Goal: Transaction & Acquisition: Book appointment/travel/reservation

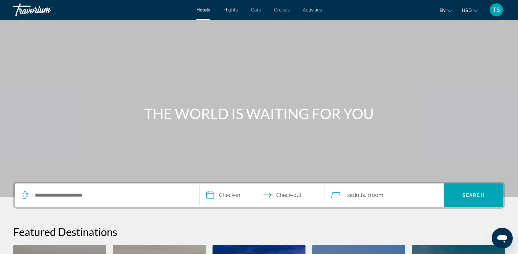
click at [314, 5] on div "Hotels Flights Cars Cruises Activities Hotels Flights Cars Cruises Activities e…" at bounding box center [259, 9] width 518 height 17
click at [314, 12] on span "Activities" at bounding box center [312, 9] width 19 height 5
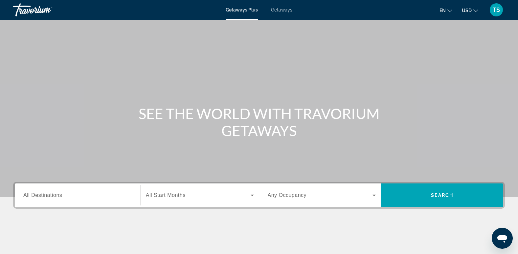
click at [47, 190] on div "Search widget" at bounding box center [77, 195] width 108 height 19
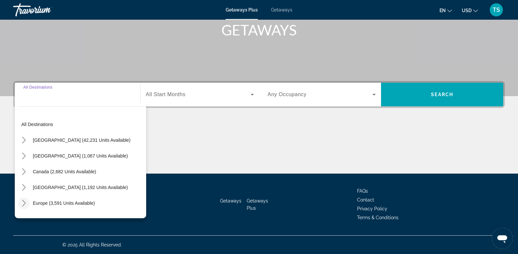
click at [23, 201] on icon "Toggle Europe (3,591 units available) submenu" at bounding box center [24, 203] width 4 height 7
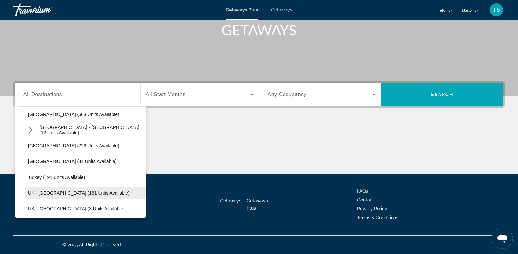
scroll to position [312, 0]
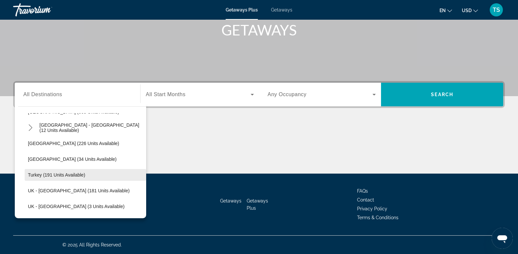
click at [37, 173] on span "Turkey (191 units available)" at bounding box center [56, 174] width 57 height 5
type input "**********"
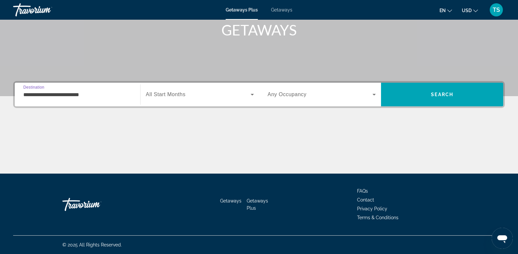
click at [32, 94] on input "**********" at bounding box center [77, 95] width 108 height 8
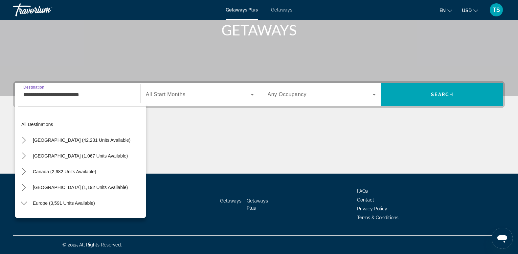
scroll to position [323, 0]
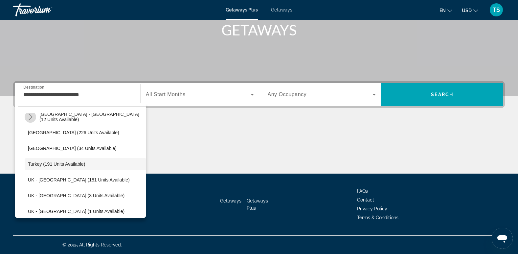
click at [31, 116] on icon "Toggle Spain - Canary Islands (12 units available) submenu" at bounding box center [30, 117] width 7 height 7
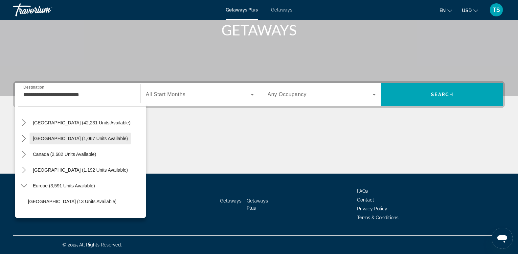
scroll to position [0, 0]
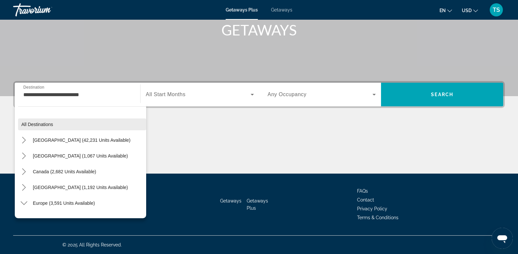
click at [25, 125] on span "All destinations" at bounding box center [37, 124] width 32 height 5
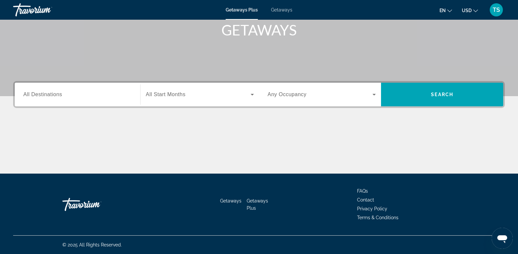
click at [35, 90] on div "Search widget" at bounding box center [77, 94] width 108 height 19
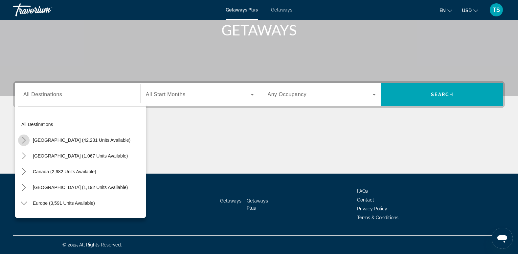
click at [24, 140] on icon "Toggle United States (42,231 units available) submenu" at bounding box center [24, 140] width 7 height 7
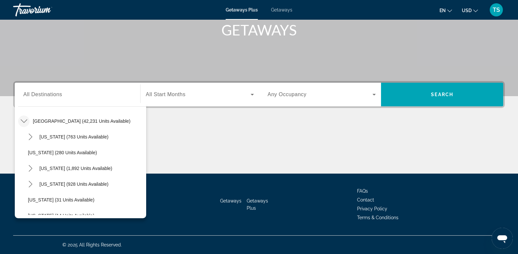
click at [22, 117] on mat-icon "Toggle United States (42,231 units available) submenu" at bounding box center [23, 121] width 11 height 11
click at [23, 183] on icon "Toggle Europe (3,591 units available) submenu" at bounding box center [24, 184] width 7 height 7
click at [22, 183] on icon "Toggle Europe (3,591 units available) submenu" at bounding box center [24, 184] width 7 height 7
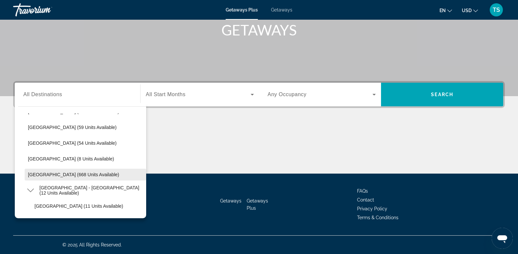
scroll to position [249, 0]
click at [33, 191] on icon "Toggle Spain - Canary Islands (12 units available) submenu" at bounding box center [30, 190] width 7 height 7
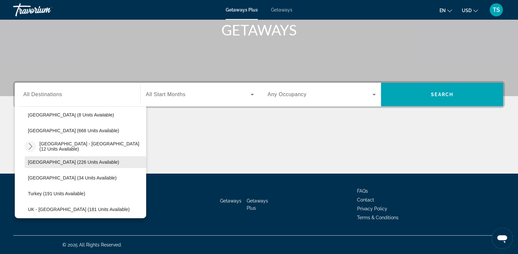
scroll to position [315, 0]
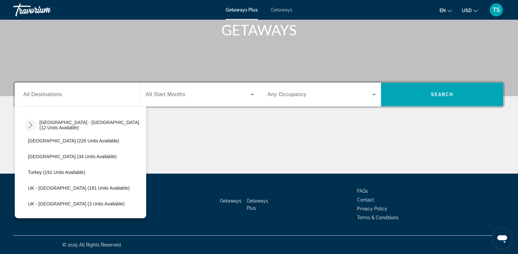
click at [31, 121] on mat-icon "Toggle Spain - Canary Islands (12 units available) submenu" at bounding box center [30, 125] width 11 height 11
click at [32, 121] on mat-icon "Toggle Spain - Canary Islands (12 units available) submenu" at bounding box center [30, 125] width 11 height 11
click at [32, 170] on span "Turkey (191 units available)" at bounding box center [56, 172] width 57 height 5
type input "**********"
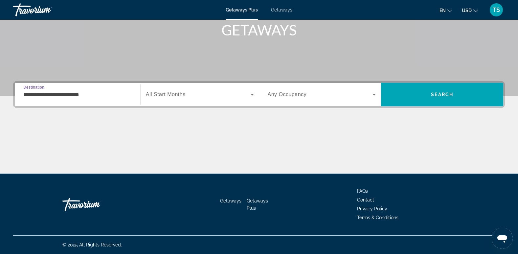
click at [207, 94] on span "Search widget" at bounding box center [198, 95] width 105 height 8
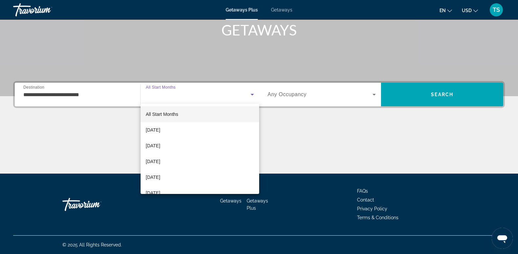
click at [317, 89] on div at bounding box center [259, 127] width 518 height 254
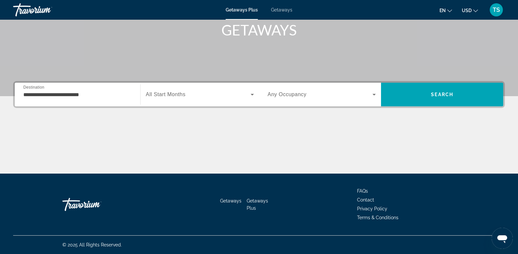
click at [317, 98] on span "Search widget" at bounding box center [320, 95] width 105 height 8
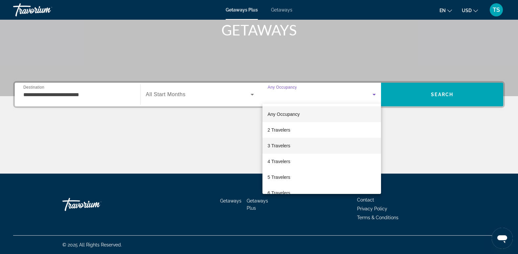
scroll to position [73, 0]
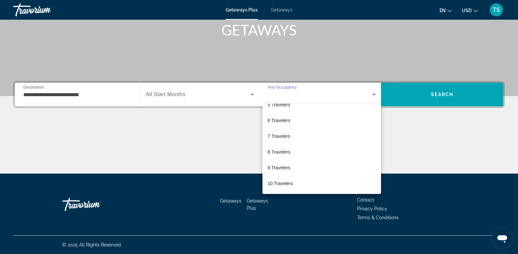
click at [350, 62] on div at bounding box center [259, 127] width 518 height 254
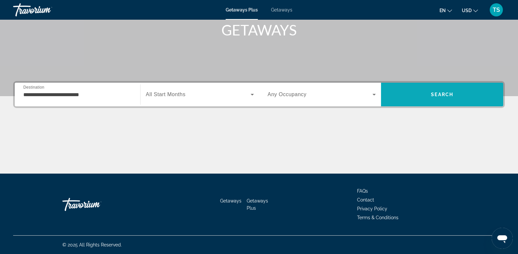
click at [453, 94] on span "Search" at bounding box center [442, 94] width 22 height 5
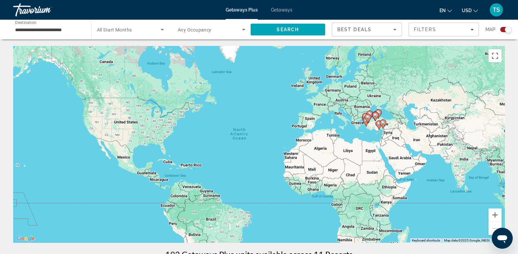
click at [372, 126] on div "To activate drag with keyboard, press Alt + Enter. Once in keyboard drag state,…" at bounding box center [258, 144] width 491 height 197
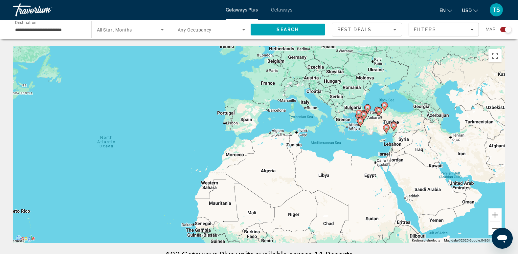
click at [376, 125] on div "To activate drag with keyboard, press Alt + Enter. Once in keyboard drag state,…" at bounding box center [258, 144] width 491 height 197
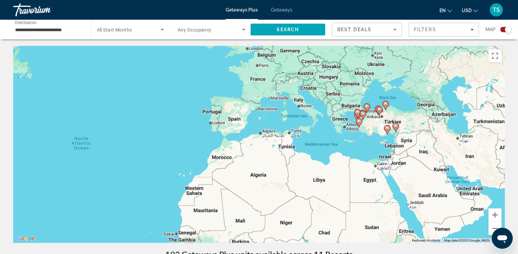
click at [376, 124] on div "To activate drag with keyboard, press Alt + Enter. Once in keyboard drag state,…" at bounding box center [258, 144] width 491 height 197
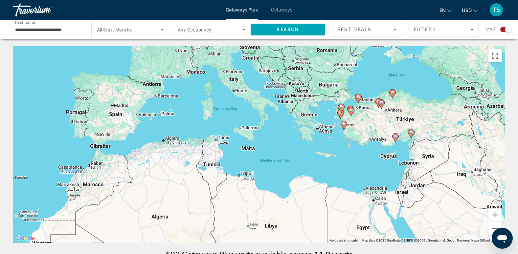
click at [376, 124] on div "To activate drag with keyboard, press Alt + Enter. Once in keyboard drag state,…" at bounding box center [258, 144] width 491 height 197
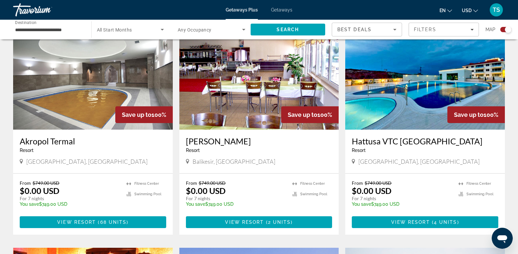
scroll to position [230, 0]
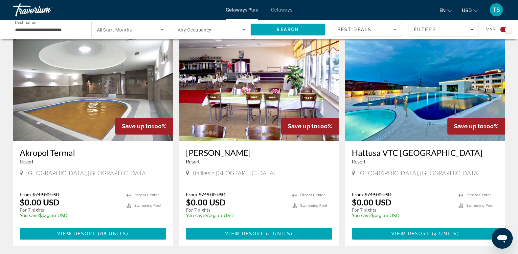
click at [365, 173] on span "Ankara, Turkey" at bounding box center [418, 172] width 121 height 7
drag, startPoint x: 359, startPoint y: 210, endPoint x: 373, endPoint y: 209, distance: 14.1
click at [373, 209] on p "For 7 nights" at bounding box center [402, 210] width 100 height 6
drag, startPoint x: 373, startPoint y: 209, endPoint x: 368, endPoint y: 197, distance: 13.1
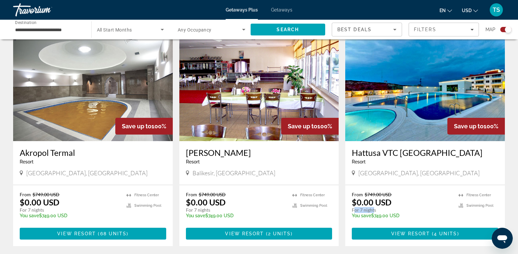
click at [368, 197] on p "$0.00 USD" at bounding box center [372, 202] width 40 height 10
click at [413, 90] on img "Main content" at bounding box center [425, 88] width 160 height 105
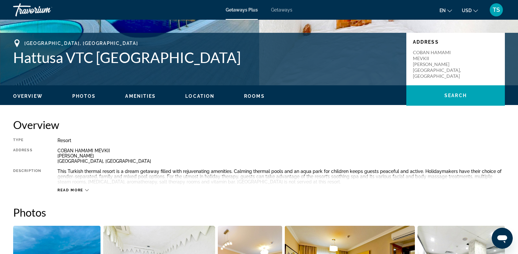
scroll to position [230, 0]
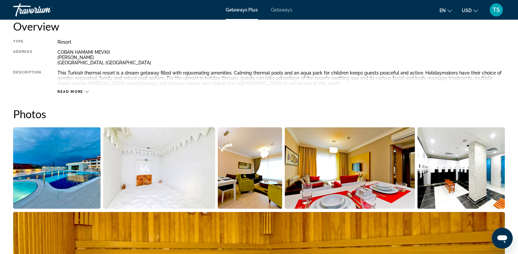
click at [61, 170] on img "Open full-screen image slider" at bounding box center [56, 167] width 87 height 81
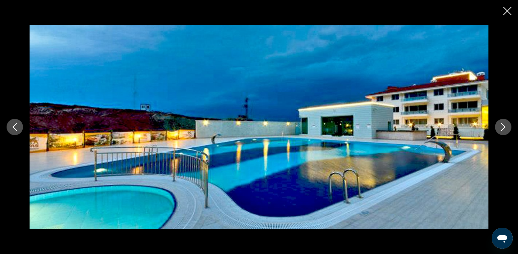
click at [502, 133] on button "Next image" at bounding box center [503, 127] width 16 height 16
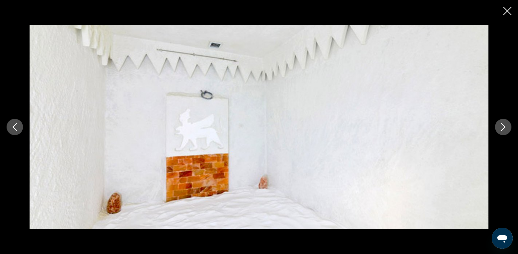
click at [502, 133] on button "Next image" at bounding box center [503, 127] width 16 height 16
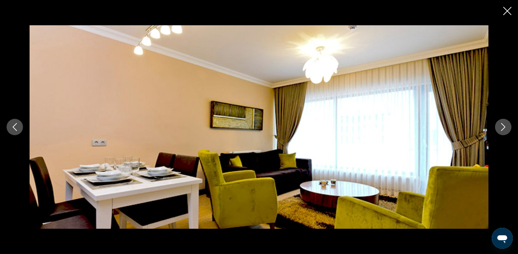
click at [10, 127] on button "Previous image" at bounding box center [15, 127] width 16 height 16
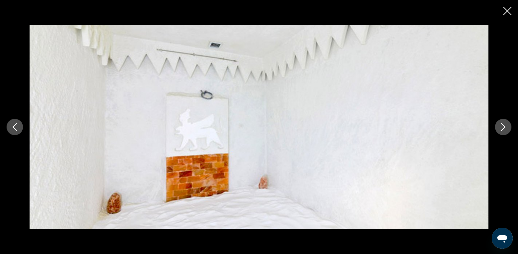
click at [506, 122] on button "Next image" at bounding box center [503, 127] width 16 height 16
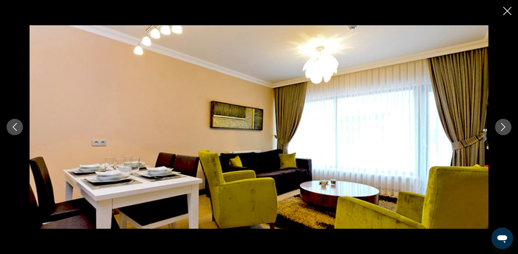
click at [506, 125] on icon "Next image" at bounding box center [503, 127] width 8 height 8
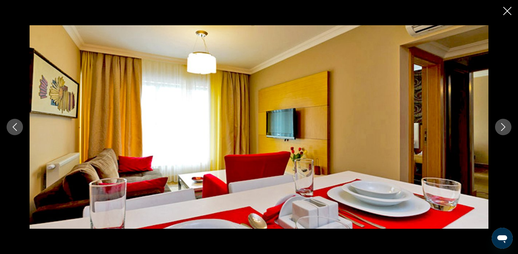
click at [506, 125] on icon "Next image" at bounding box center [503, 127] width 8 height 8
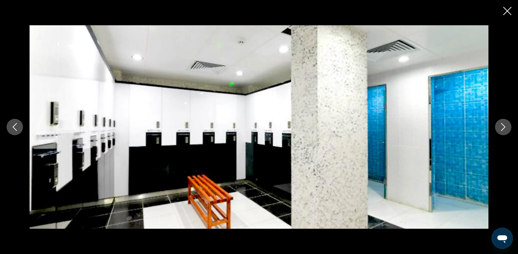
click at [16, 125] on icon "Previous image" at bounding box center [15, 127] width 8 height 8
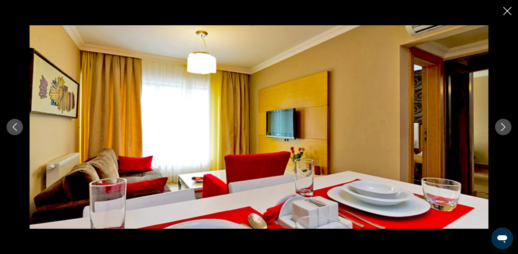
click at [501, 125] on icon "Next image" at bounding box center [503, 127] width 8 height 8
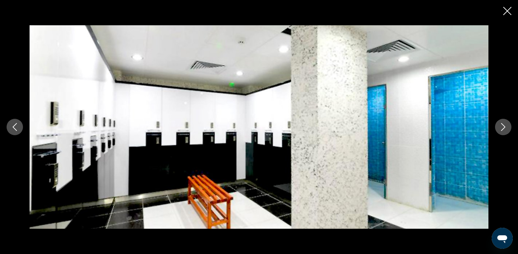
click at [504, 129] on icon "Next image" at bounding box center [503, 127] width 8 height 8
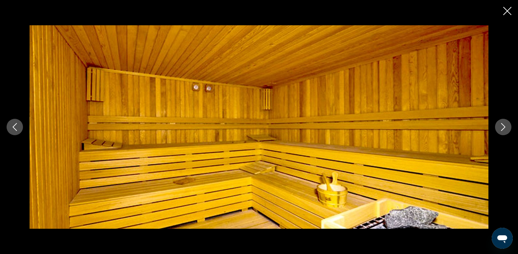
click at [504, 129] on icon "Next image" at bounding box center [503, 127] width 8 height 8
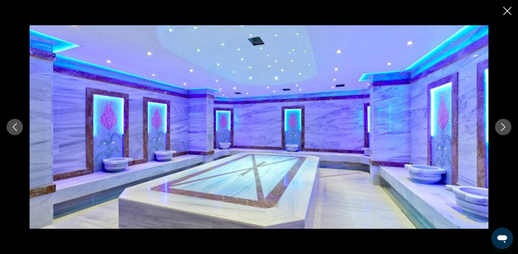
click at [504, 129] on icon "Next image" at bounding box center [503, 127] width 8 height 8
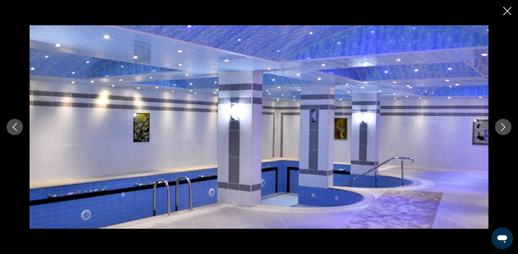
click at [504, 129] on icon "Next image" at bounding box center [503, 127] width 8 height 8
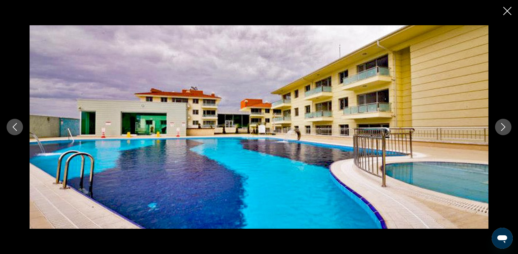
click at [504, 129] on icon "Next image" at bounding box center [503, 127] width 8 height 8
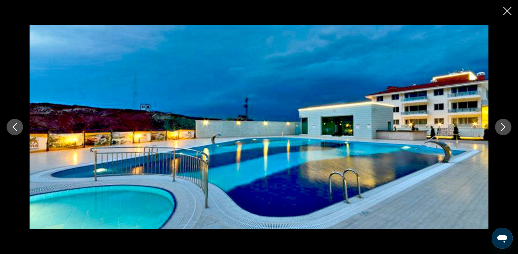
click at [507, 130] on button "Next image" at bounding box center [503, 127] width 16 height 16
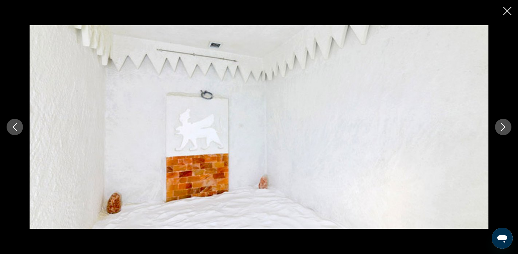
drag, startPoint x: 507, startPoint y: 10, endPoint x: 507, endPoint y: 18, distance: 8.9
click at [507, 9] on icon "Close slideshow" at bounding box center [507, 11] width 8 height 8
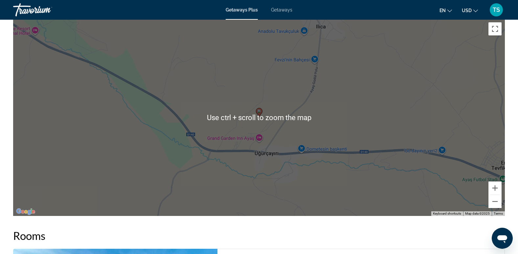
scroll to position [952, 0]
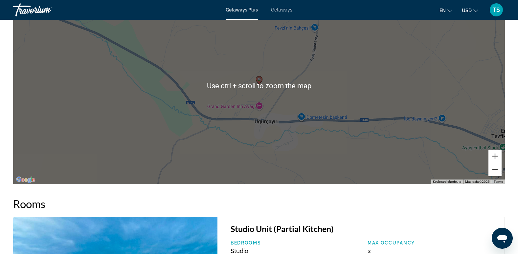
click at [494, 172] on button "Zoom out" at bounding box center [494, 169] width 13 height 13
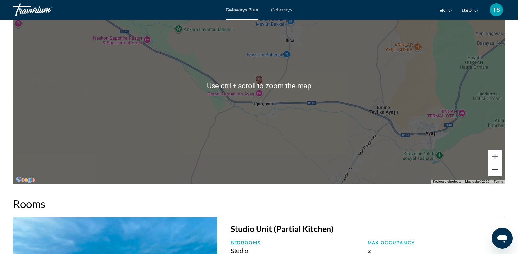
click at [494, 172] on button "Zoom out" at bounding box center [494, 169] width 13 height 13
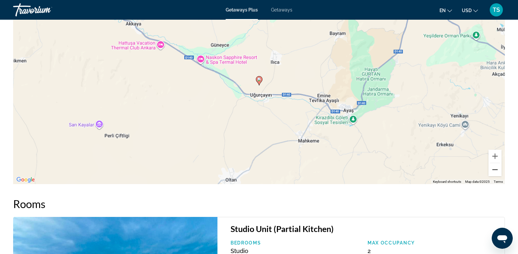
click at [494, 172] on button "Zoom out" at bounding box center [494, 169] width 13 height 13
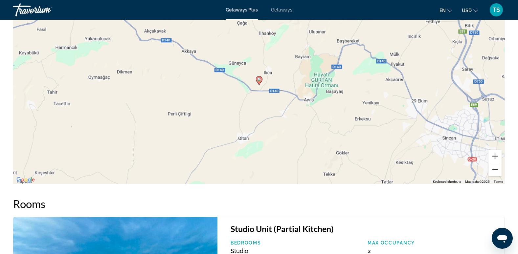
click at [494, 172] on button "Zoom out" at bounding box center [494, 169] width 13 height 13
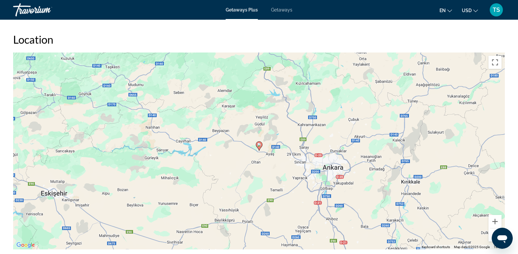
scroll to position [886, 0]
click at [489, 233] on button "Zoom out" at bounding box center [494, 235] width 13 height 13
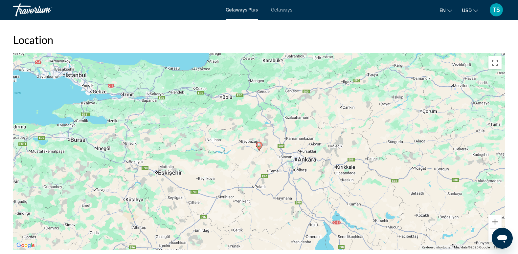
click at [490, 234] on button "Zoom out" at bounding box center [494, 235] width 13 height 13
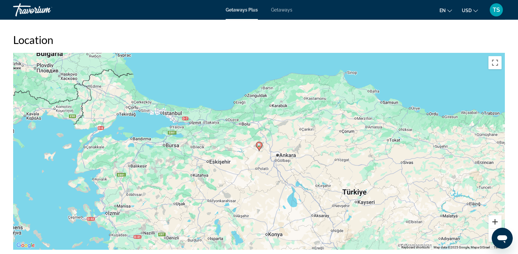
click at [492, 221] on button "Zoom in" at bounding box center [494, 221] width 13 height 13
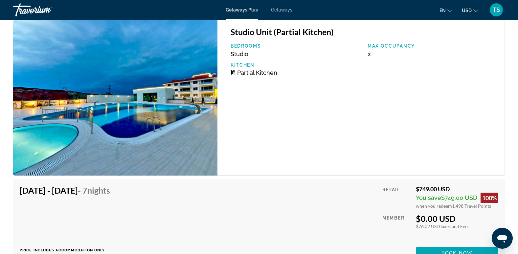
scroll to position [1083, 0]
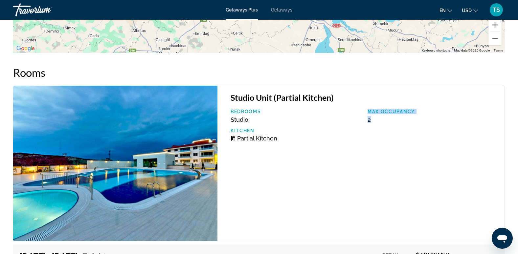
drag, startPoint x: 362, startPoint y: 122, endPoint x: 384, endPoint y: 123, distance: 22.4
click at [384, 123] on div "Bedrooms Studio Max Occupancy 2 Kitchen Partial Kitchen" at bounding box center [364, 128] width 274 height 38
drag, startPoint x: 384, startPoint y: 123, endPoint x: 359, endPoint y: 174, distance: 56.7
click at [359, 174] on div "Studio Unit (Partial Kitchen) Bedrooms Studio Max Occupancy 2 Kitchen Partial K…" at bounding box center [360, 164] width 287 height 156
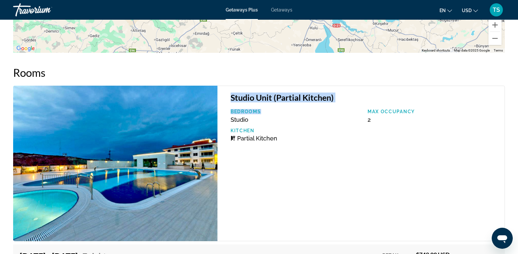
drag, startPoint x: 230, startPoint y: 100, endPoint x: 344, endPoint y: 114, distance: 114.8
click at [344, 114] on div "Studio Unit (Partial Kitchen) Bedrooms Studio Max Occupancy 2 Kitchen Partial K…" at bounding box center [360, 164] width 287 height 156
drag, startPoint x: 344, startPoint y: 114, endPoint x: 337, endPoint y: 181, distance: 67.9
click at [337, 182] on div "Studio Unit (Partial Kitchen) Bedrooms Studio Max Occupancy 2 Kitchen Partial K…" at bounding box center [360, 164] width 287 height 156
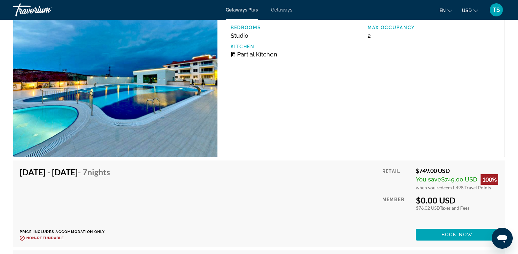
scroll to position [1248, 0]
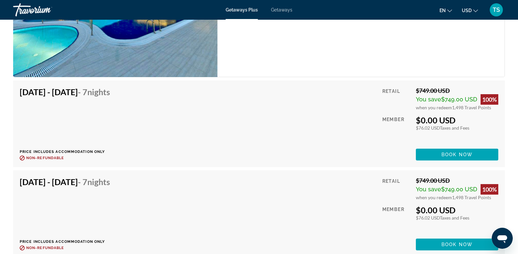
drag, startPoint x: 413, startPoint y: 87, endPoint x: 451, endPoint y: 87, distance: 38.1
click at [451, 87] on div "Retail $749.00 USD You save $749.00 USD 100% when you redeem 1,498 Travel Point…" at bounding box center [440, 124] width 116 height 74
drag, startPoint x: 451, startPoint y: 87, endPoint x: 446, endPoint y: 122, distance: 35.2
click at [446, 122] on div "$0.00 USD" at bounding box center [457, 120] width 82 height 10
drag, startPoint x: 446, startPoint y: 122, endPoint x: 416, endPoint y: 131, distance: 31.3
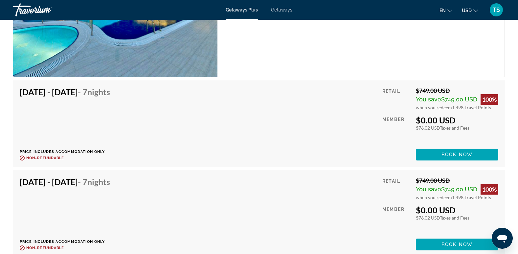
click at [416, 128] on div "$76.02 USD Taxes and Fees" at bounding box center [457, 128] width 82 height 6
drag, startPoint x: 432, startPoint y: 129, endPoint x: 440, endPoint y: 129, distance: 7.2
click at [440, 129] on div "$76.02 USD Taxes and Fees" at bounding box center [457, 128] width 82 height 6
drag, startPoint x: 440, startPoint y: 129, endPoint x: 438, endPoint y: 152, distance: 23.3
click at [438, 152] on span "Main content" at bounding box center [457, 155] width 82 height 16
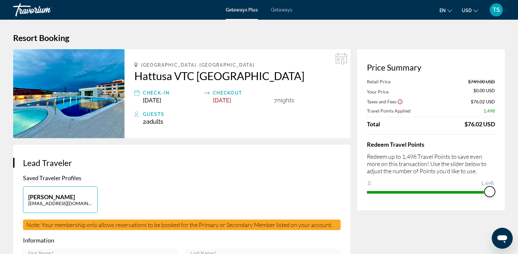
drag, startPoint x: 491, startPoint y: 189, endPoint x: 487, endPoint y: 191, distance: 4.3
drag, startPoint x: 489, startPoint y: 191, endPoint x: 440, endPoint y: 190, distance: 49.6
click at [415, 189] on span "ngx-slider" at bounding box center [410, 191] width 11 height 11
drag, startPoint x: 428, startPoint y: 190, endPoint x: 504, endPoint y: 198, distance: 76.2
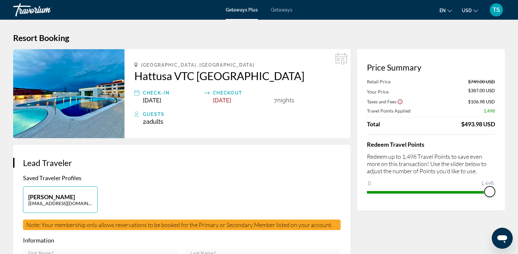
click at [504, 198] on div "Price Summary Retail Price $749.00 USD Your Price $387.00 USD Taxes and Fees $1…" at bounding box center [431, 129] width 148 height 161
drag, startPoint x: 465, startPoint y: 122, endPoint x: 486, endPoint y: 125, distance: 21.9
click at [486, 125] on div "$76.02 USD" at bounding box center [479, 123] width 31 height 7
drag, startPoint x: 486, startPoint y: 125, endPoint x: 486, endPoint y: 154, distance: 29.2
click at [486, 154] on p "Redeem up to 1,498 Travel Points to save even more on this transaction! Use the…" at bounding box center [431, 164] width 128 height 22
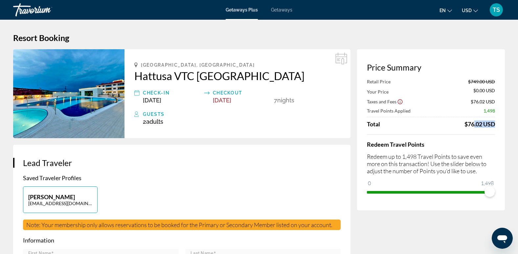
drag, startPoint x: 469, startPoint y: 126, endPoint x: 492, endPoint y: 127, distance: 22.4
click at [492, 127] on div "$76.02 USD" at bounding box center [479, 123] width 31 height 7
drag, startPoint x: 492, startPoint y: 127, endPoint x: 482, endPoint y: 162, distance: 35.8
click at [482, 162] on p "Redeem up to 1,498 Travel Points to save even more on this transaction! Use the…" at bounding box center [431, 164] width 128 height 22
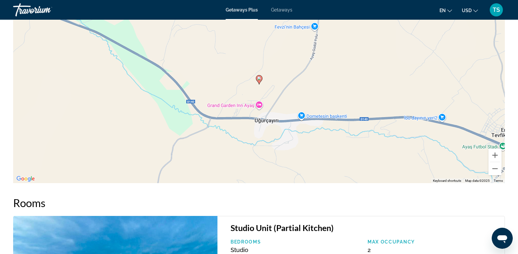
scroll to position [886, 0]
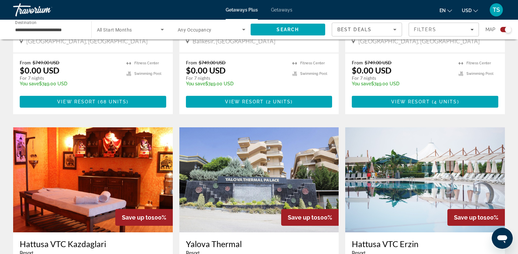
scroll to position [295, 0]
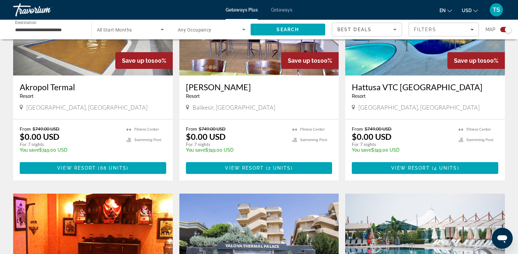
click at [501, 23] on div "Map" at bounding box center [498, 30] width 26 height 14
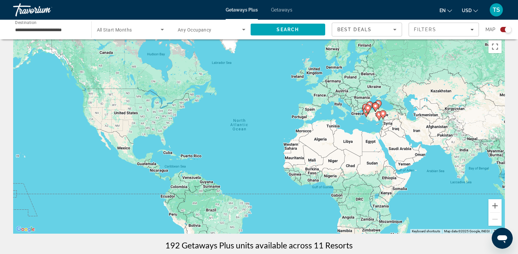
scroll to position [0, 0]
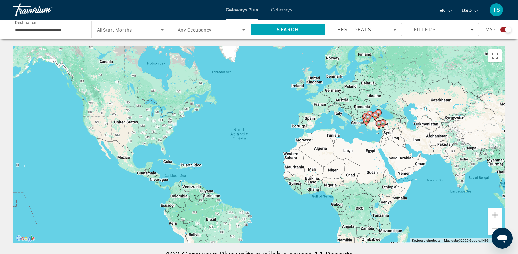
click at [396, 117] on div "To activate drag with keyboard, press Alt + Enter. Once in keyboard drag state,…" at bounding box center [258, 144] width 491 height 197
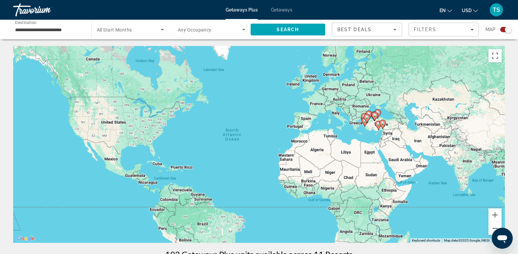
click at [396, 117] on div "To activate drag with keyboard, press Alt + Enter. Once in keyboard drag state,…" at bounding box center [258, 144] width 491 height 197
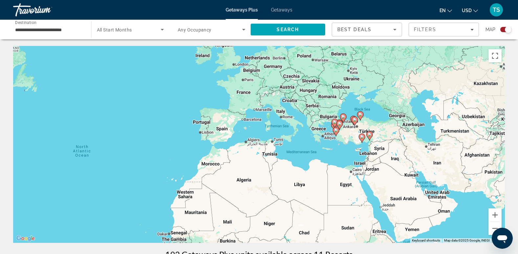
click at [352, 129] on div "To activate drag with keyboard, press Alt + Enter. Once in keyboard drag state,…" at bounding box center [258, 144] width 491 height 197
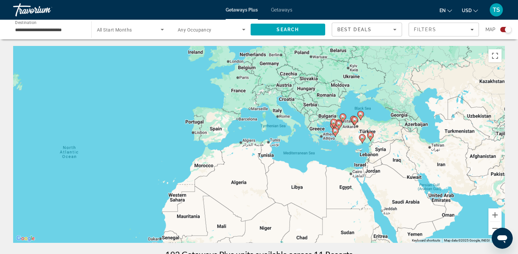
click at [352, 129] on div "To activate drag with keyboard, press Alt + Enter. Once in keyboard drag state,…" at bounding box center [258, 144] width 491 height 197
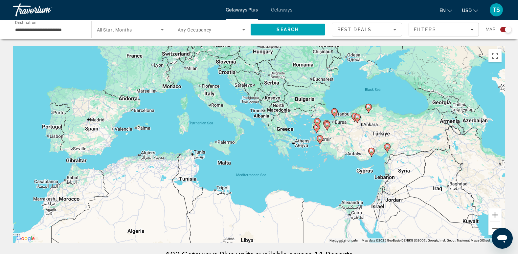
click at [352, 129] on div "To activate drag with keyboard, press Alt + Enter. Once in keyboard drag state,…" at bounding box center [258, 144] width 491 height 197
click at [346, 142] on div "To activate drag with keyboard, press Alt + Enter. Once in keyboard drag state,…" at bounding box center [258, 144] width 491 height 197
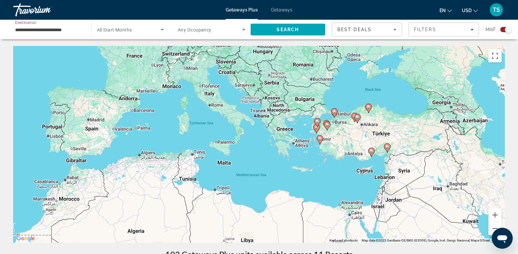
click at [346, 142] on div "To activate drag with keyboard, press Alt + Enter. Once in keyboard drag state,…" at bounding box center [258, 144] width 491 height 197
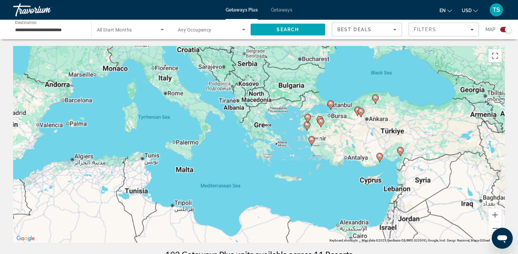
click at [346, 142] on div "To activate drag with keyboard, press Alt + Enter. Once in keyboard drag state,…" at bounding box center [258, 144] width 491 height 197
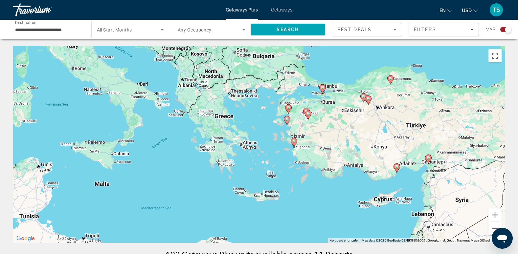
click at [343, 127] on div "To activate drag with keyboard, press Alt + Enter. Once in keyboard drag state,…" at bounding box center [258, 144] width 491 height 197
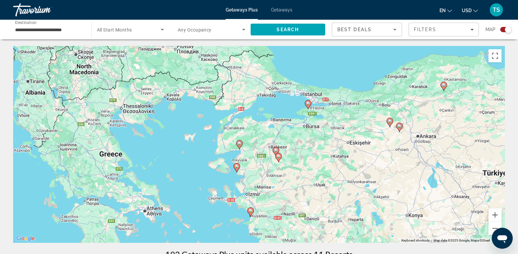
drag, startPoint x: 331, startPoint y: 121, endPoint x: 343, endPoint y: 190, distance: 70.5
click at [343, 191] on div "To activate drag with keyboard, press Alt + Enter. Once in keyboard drag state,…" at bounding box center [258, 144] width 491 height 197
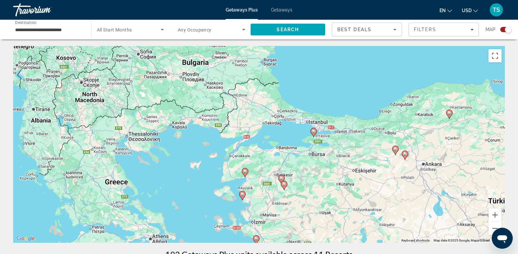
click at [312, 130] on icon "Main content" at bounding box center [313, 132] width 6 height 9
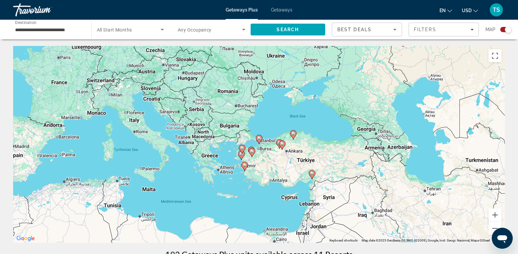
click at [257, 138] on icon "Main content" at bounding box center [259, 139] width 6 height 9
type input "**********"
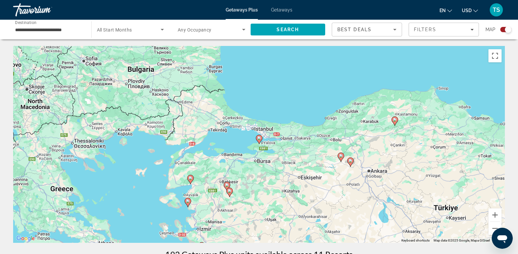
click at [257, 138] on icon "Main content" at bounding box center [259, 139] width 6 height 9
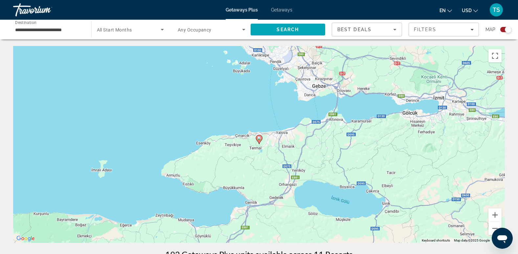
click at [260, 138] on image "Main content" at bounding box center [259, 138] width 4 height 4
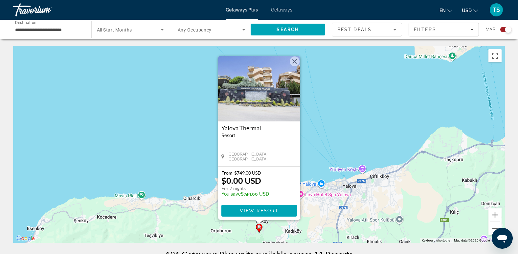
click at [294, 63] on button "Close" at bounding box center [295, 61] width 10 height 10
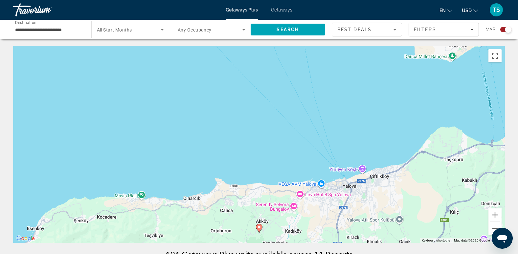
click at [381, 224] on div "To navigate, press the arrow keys. To activate drag with keyboard, press Alt + …" at bounding box center [258, 144] width 491 height 197
drag, startPoint x: 397, startPoint y: 213, endPoint x: 265, endPoint y: 91, distance: 179.8
click at [256, 82] on div "To activate drag with keyboard, press Alt + Enter. Once in keyboard drag state,…" at bounding box center [258, 144] width 491 height 197
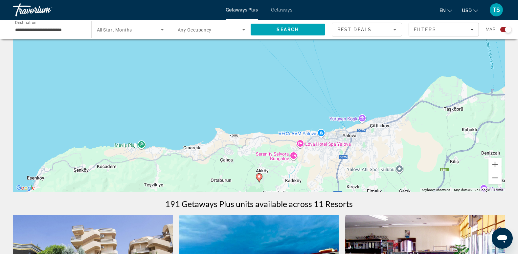
scroll to position [98, 0]
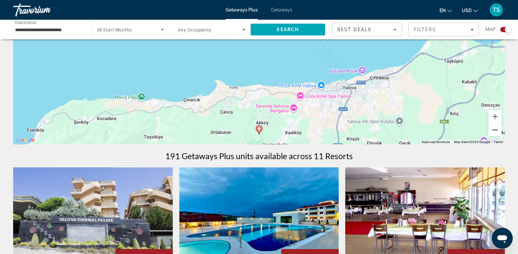
click at [495, 131] on button "Zoom out" at bounding box center [494, 129] width 13 height 13
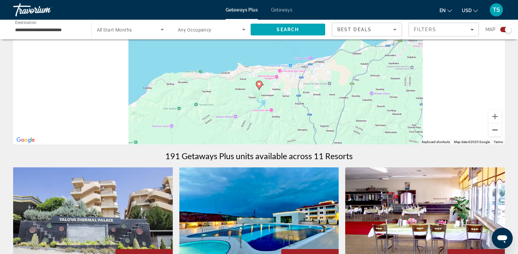
click at [495, 131] on button "Zoom out" at bounding box center [494, 129] width 13 height 13
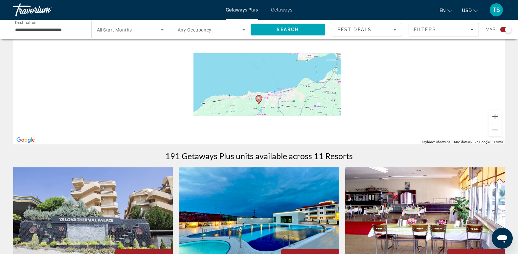
drag, startPoint x: 376, startPoint y: 68, endPoint x: 377, endPoint y: 97, distance: 28.9
click at [377, 97] on div "To activate drag with keyboard, press Alt + Enter. Once in keyboard drag state,…" at bounding box center [258, 45] width 491 height 197
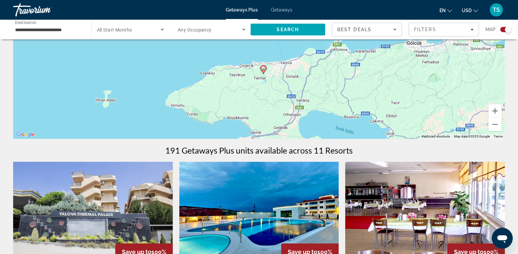
scroll to position [0, 0]
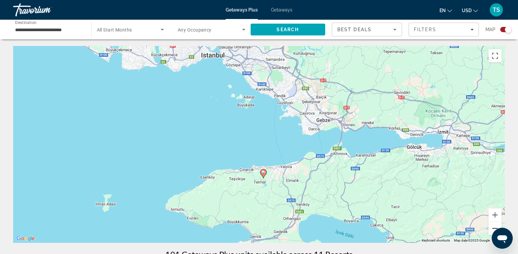
click at [490, 226] on button "Zoom out" at bounding box center [494, 228] width 13 height 13
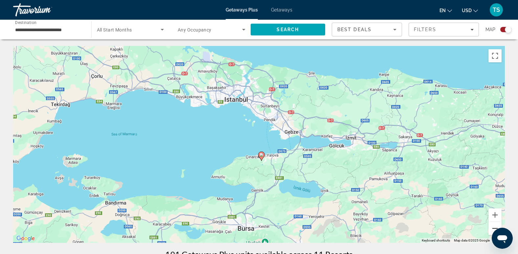
click at [490, 226] on button "Zoom out" at bounding box center [494, 228] width 13 height 13
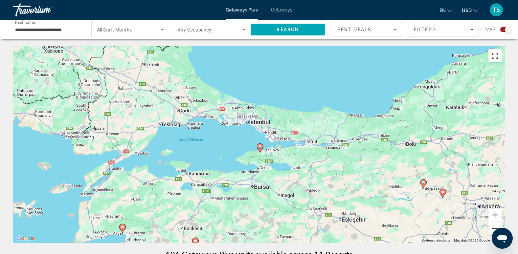
click at [490, 226] on button "Zoom out" at bounding box center [494, 228] width 13 height 13
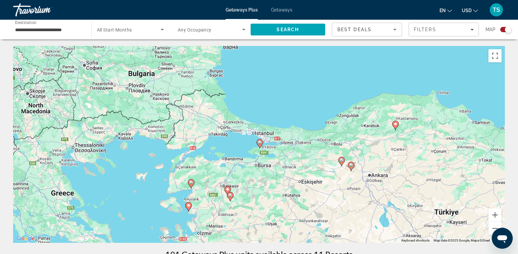
click at [188, 207] on image "Main content" at bounding box center [188, 206] width 4 height 4
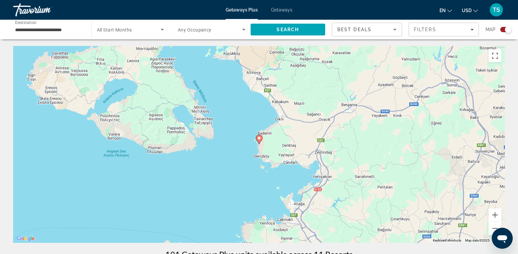
click at [259, 142] on icon "Main content" at bounding box center [259, 139] width 6 height 9
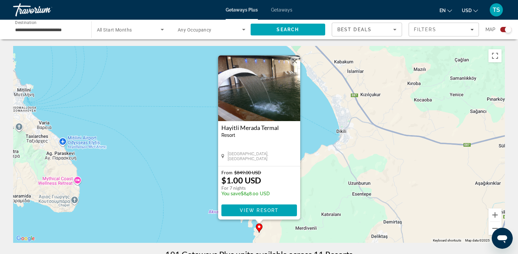
click at [276, 104] on img "Main content" at bounding box center [259, 88] width 82 height 66
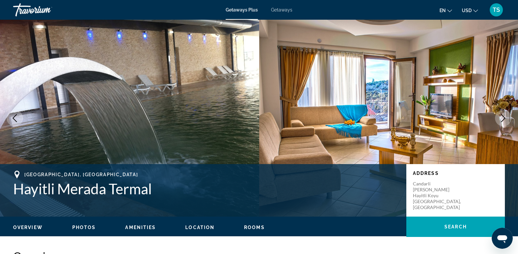
click at [170, 112] on img "Main content" at bounding box center [129, 118] width 259 height 197
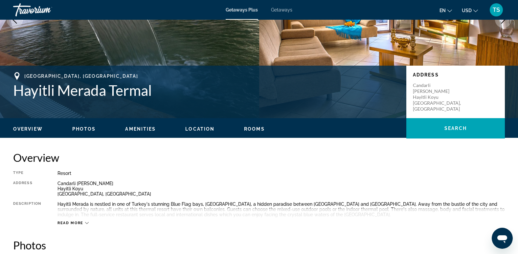
scroll to position [230, 0]
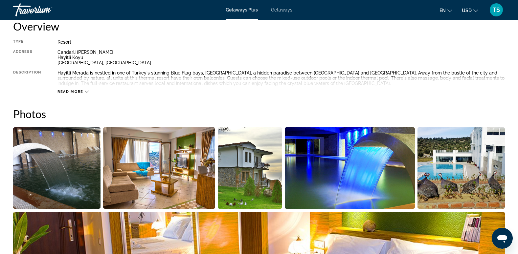
click at [73, 174] on img "Open full-screen image slider" at bounding box center [56, 167] width 87 height 81
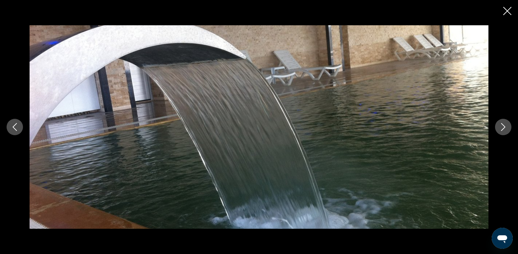
click at [502, 131] on icon "Next image" at bounding box center [503, 127] width 8 height 8
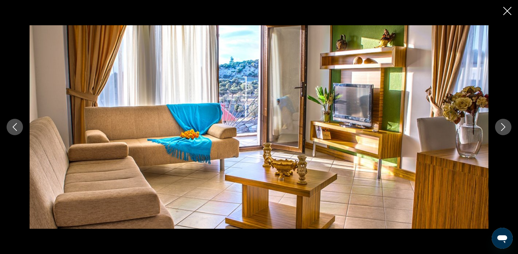
click at [12, 123] on button "Previous image" at bounding box center [15, 127] width 16 height 16
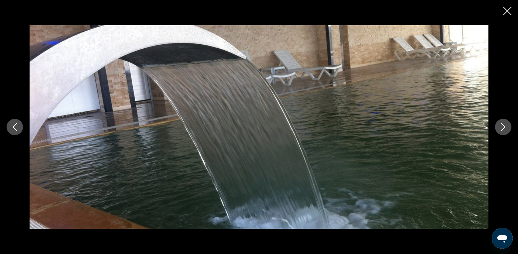
click at [506, 129] on icon "Next image" at bounding box center [503, 127] width 8 height 8
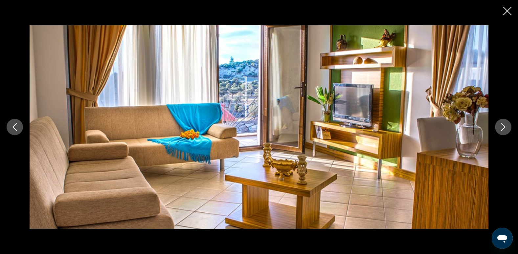
click at [503, 125] on icon "Next image" at bounding box center [503, 127] width 4 height 8
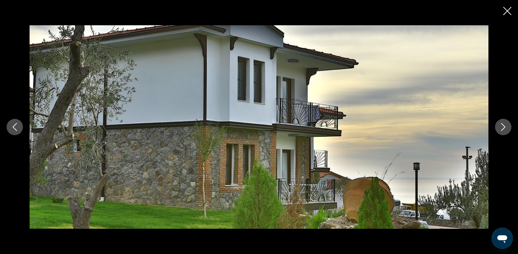
click at [503, 125] on icon "Next image" at bounding box center [503, 127] width 4 height 8
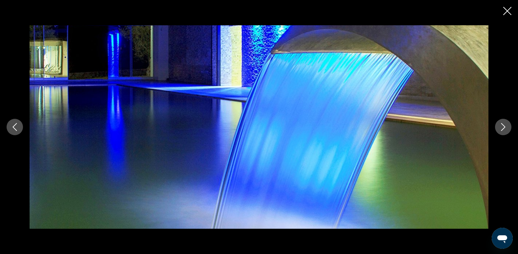
click at [503, 126] on icon "Next image" at bounding box center [503, 127] width 4 height 8
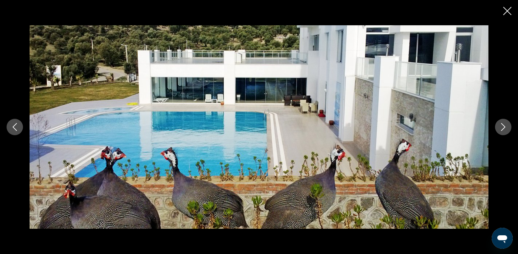
click at [503, 128] on icon "Next image" at bounding box center [503, 127] width 8 height 8
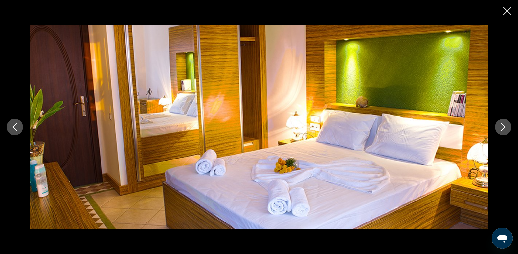
click at [503, 128] on icon "Next image" at bounding box center [503, 127] width 8 height 8
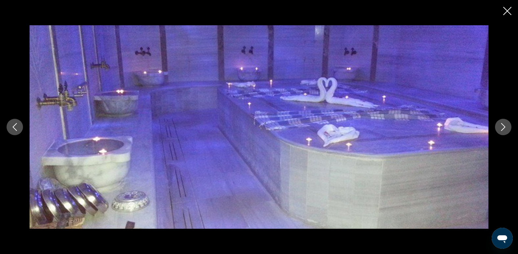
click at [503, 128] on icon "Next image" at bounding box center [503, 127] width 8 height 8
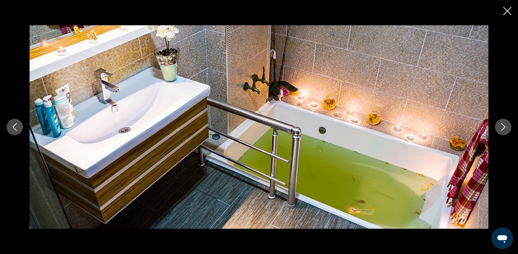
click at [503, 128] on icon "Next image" at bounding box center [503, 127] width 8 height 8
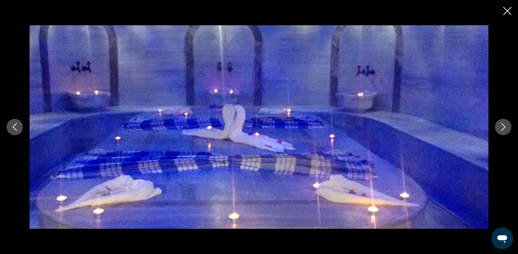
click at [503, 128] on icon "Next image" at bounding box center [503, 127] width 8 height 8
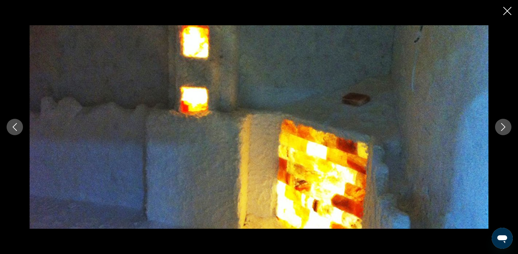
click at [503, 128] on icon "Next image" at bounding box center [503, 127] width 8 height 8
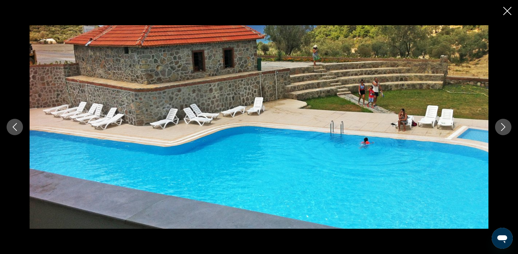
click at [503, 128] on icon "Next image" at bounding box center [503, 127] width 8 height 8
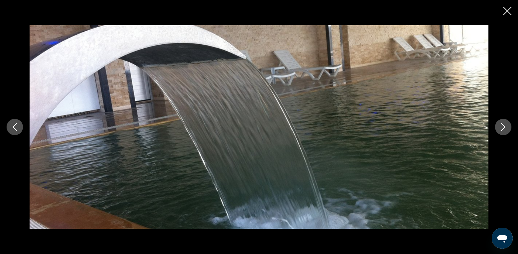
click at [503, 128] on icon "Next image" at bounding box center [503, 127] width 4 height 8
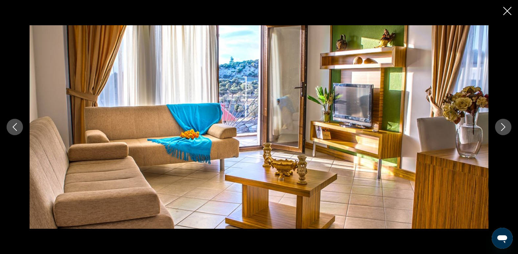
drag, startPoint x: 509, startPoint y: 8, endPoint x: 504, endPoint y: 16, distance: 9.4
click at [509, 8] on icon "Close slideshow" at bounding box center [507, 11] width 8 height 8
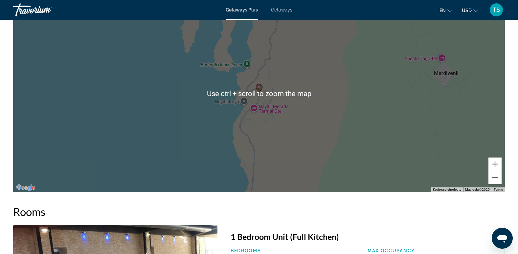
scroll to position [952, 0]
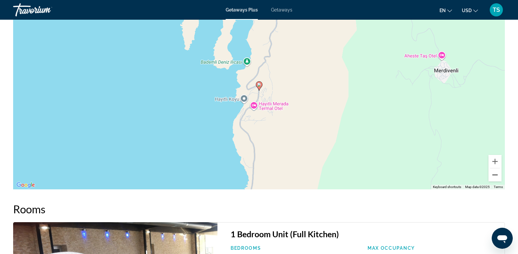
click at [493, 177] on button "Zoom out" at bounding box center [494, 174] width 13 height 13
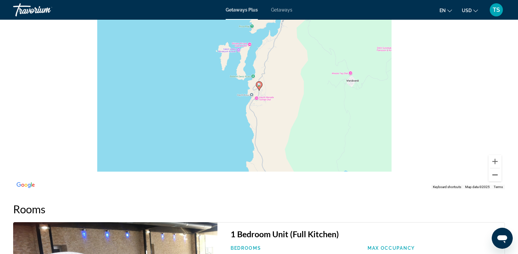
click at [493, 177] on button "Zoom out" at bounding box center [494, 174] width 13 height 13
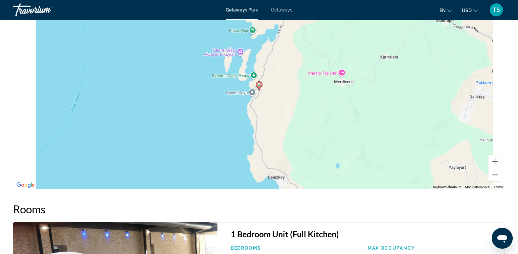
click at [493, 177] on button "Zoom out" at bounding box center [494, 174] width 13 height 13
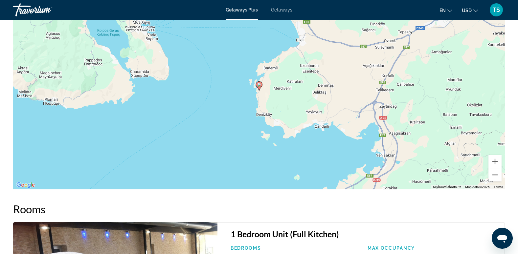
click at [493, 177] on button "Zoom out" at bounding box center [494, 174] width 13 height 13
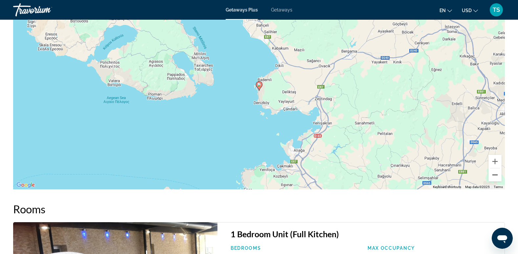
click at [493, 177] on button "Zoom out" at bounding box center [494, 174] width 13 height 13
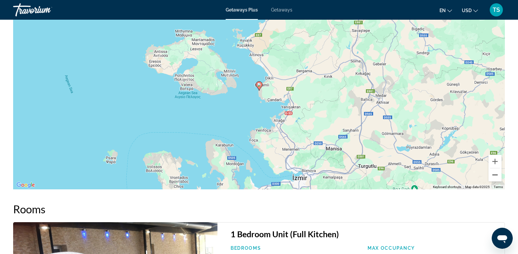
click at [493, 177] on button "Zoom out" at bounding box center [494, 174] width 13 height 13
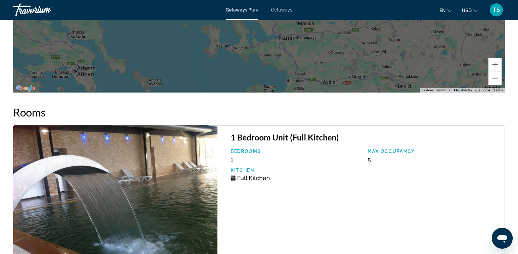
scroll to position [1051, 0]
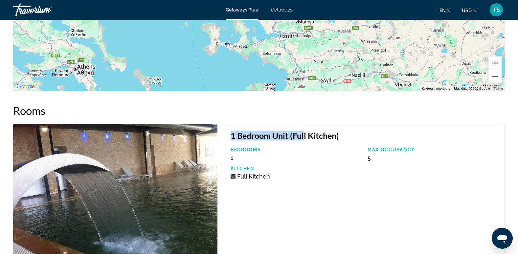
drag, startPoint x: 230, startPoint y: 134, endPoint x: 303, endPoint y: 139, distance: 73.1
click at [303, 139] on div "1 Bedroom Unit (Full Kitchen) Bedrooms 1 Max Occupancy 5 Kitchen Full Kitchen" at bounding box center [360, 202] width 287 height 156
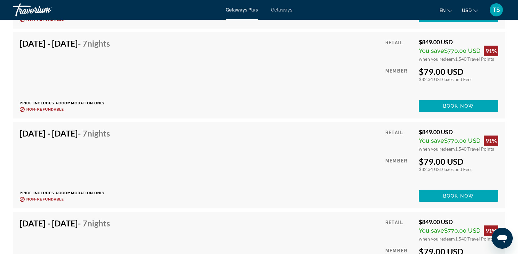
scroll to position [2167, 0]
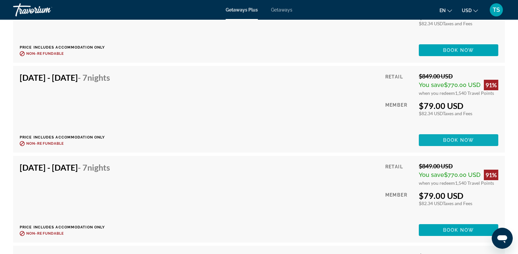
click at [469, 136] on span "Main content" at bounding box center [458, 140] width 79 height 16
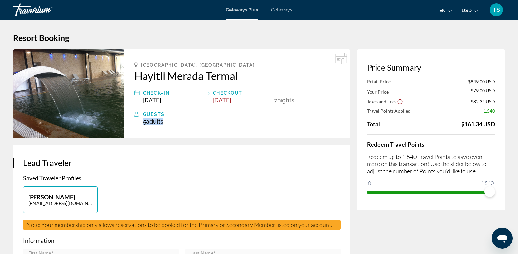
drag, startPoint x: 143, startPoint y: 122, endPoint x: 166, endPoint y: 122, distance: 22.7
click at [166, 122] on div "5 Adult Adults , Child Children" at bounding box center [242, 121] width 198 height 7
drag, startPoint x: 166, startPoint y: 122, endPoint x: 168, endPoint y: 134, distance: 11.7
click at [168, 134] on div "Izmir, Turkey Hayitli Merada Termal Check-In Mar 13, 2026 Checkout Mar 20, 2026…" at bounding box center [237, 93] width 226 height 89
drag, startPoint x: 474, startPoint y: 92, endPoint x: 490, endPoint y: 92, distance: 16.4
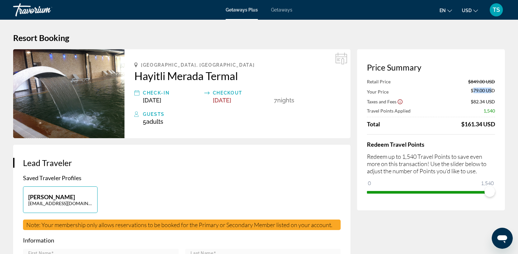
click at [490, 92] on span "$79.00 USD" at bounding box center [482, 91] width 24 height 7
drag, startPoint x: 490, startPoint y: 92, endPoint x: 493, endPoint y: 82, distance: 10.5
click at [493, 82] on app-price-summary "Price Summary Retail Price $849.00 USD Your Price $79.00 USD Taxes and Fees $82…" at bounding box center [431, 129] width 128 height 135
drag, startPoint x: 493, startPoint y: 82, endPoint x: 491, endPoint y: 92, distance: 10.3
click at [491, 92] on span "$79.00 USD" at bounding box center [482, 91] width 24 height 7
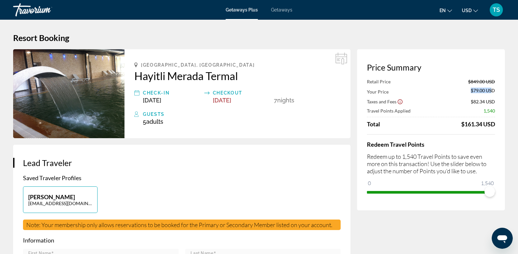
drag, startPoint x: 491, startPoint y: 92, endPoint x: 483, endPoint y: 92, distance: 8.5
click at [483, 92] on span "$79.00 USD" at bounding box center [482, 91] width 24 height 7
drag, startPoint x: 474, startPoint y: 102, endPoint x: 489, endPoint y: 102, distance: 14.4
click at [489, 102] on span "$82.34 USD" at bounding box center [482, 102] width 24 height 6
drag, startPoint x: 489, startPoint y: 102, endPoint x: 496, endPoint y: 129, distance: 27.6
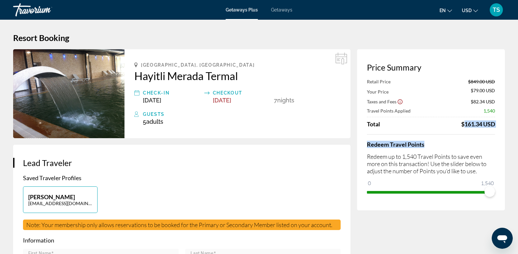
click at [496, 129] on div "Price Summary Retail Price $849.00 USD Your Price $79.00 USD Taxes and Fees $82…" at bounding box center [431, 129] width 148 height 161
drag, startPoint x: 487, startPoint y: 187, endPoint x: 419, endPoint y: 180, distance: 68.7
click at [419, 191] on ngx-slider "0 1,540 611" at bounding box center [431, 191] width 128 height 1
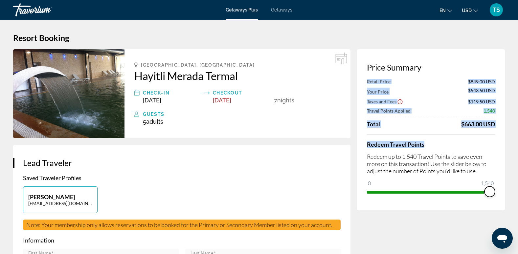
drag, startPoint x: 420, startPoint y: 192, endPoint x: 509, endPoint y: 201, distance: 89.2
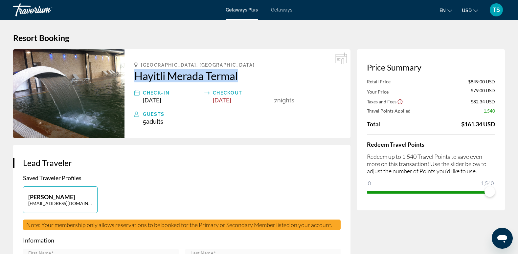
drag, startPoint x: 133, startPoint y: 76, endPoint x: 249, endPoint y: 82, distance: 116.1
click at [249, 82] on div "Izmir, Turkey Hayitli Merada Termal Check-In Mar 13, 2026 Checkout Mar 20, 2026…" at bounding box center [237, 93] width 226 height 89
copy h2 "Hayitli Merada Termal"
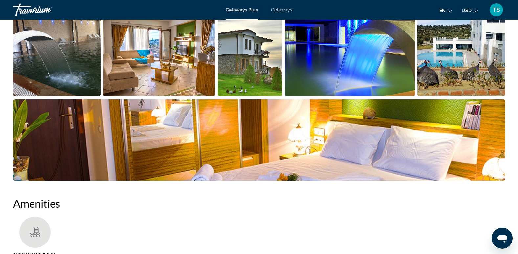
scroll to position [230, 0]
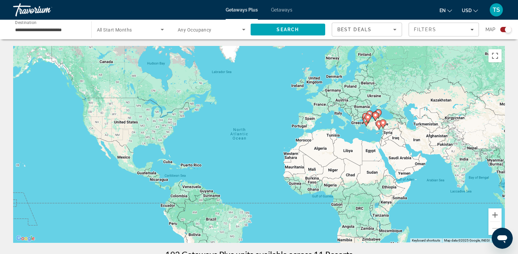
click at [356, 132] on div "To activate drag with keyboard, press Alt + Enter. Once in keyboard drag state,…" at bounding box center [258, 144] width 491 height 197
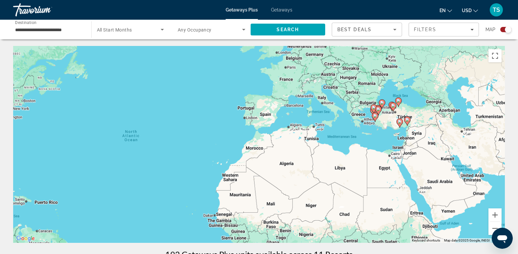
click at [370, 129] on div "To activate drag with keyboard, press Alt + Enter. Once in keyboard drag state,…" at bounding box center [258, 144] width 491 height 197
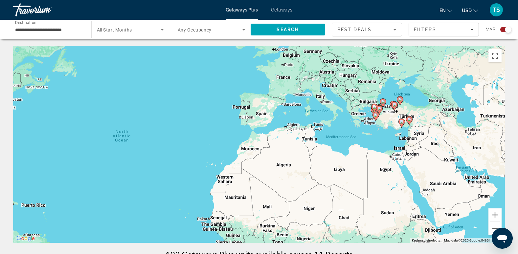
click at [370, 129] on div "To activate drag with keyboard, press Alt + Enter. Once in keyboard drag state,…" at bounding box center [258, 144] width 491 height 197
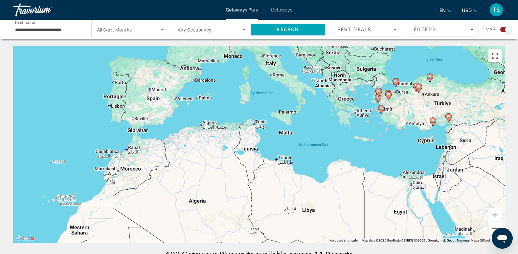
click at [374, 123] on div "To activate drag with keyboard, press Alt + Enter. Once in keyboard drag state,…" at bounding box center [258, 144] width 491 height 197
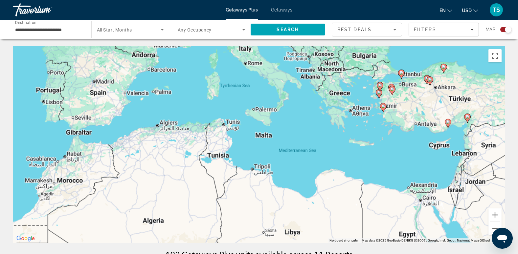
click at [374, 123] on div "To activate drag with keyboard, press Alt + Enter. Once in keyboard drag state,…" at bounding box center [258, 144] width 491 height 197
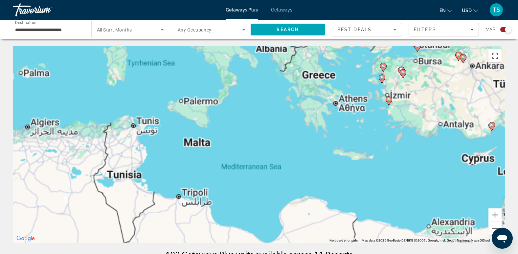
click at [369, 95] on div "To activate drag with keyboard, press Alt + Enter. Once in keyboard drag state,…" at bounding box center [258, 144] width 491 height 197
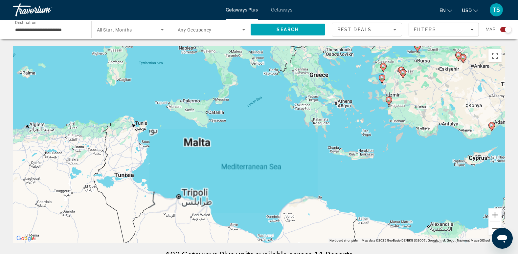
click at [369, 95] on div "To activate drag with keyboard, press Alt + Enter. Once in keyboard drag state,…" at bounding box center [258, 144] width 491 height 197
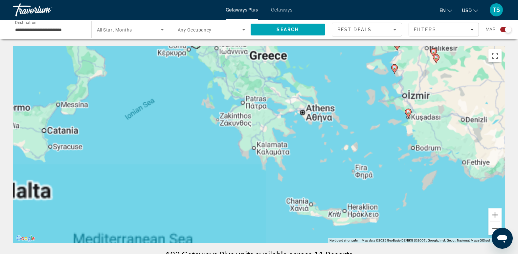
click at [385, 92] on div "To activate drag with keyboard, press Alt + Enter. Once in keyboard drag state,…" at bounding box center [258, 144] width 491 height 197
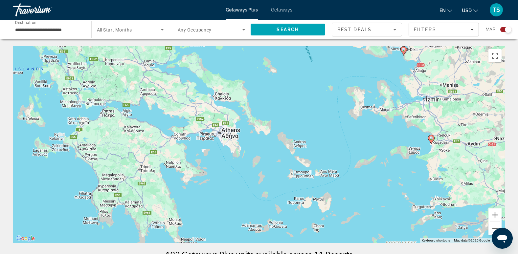
click at [405, 52] on icon "Main content" at bounding box center [403, 51] width 6 height 9
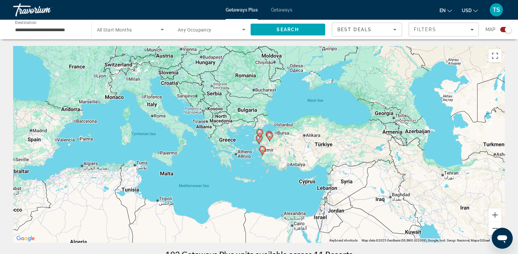
click at [259, 139] on image "Main content" at bounding box center [259, 138] width 4 height 4
type input "**********"
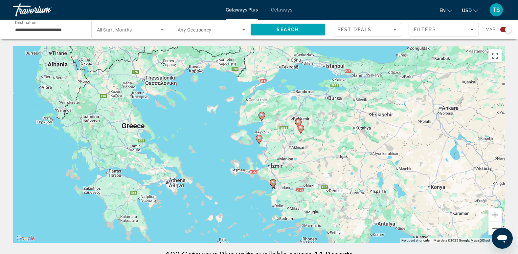
click at [259, 139] on image "Main content" at bounding box center [259, 138] width 4 height 4
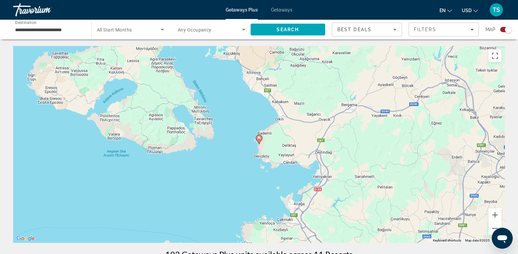
click at [259, 139] on image "Main content" at bounding box center [259, 138] width 4 height 4
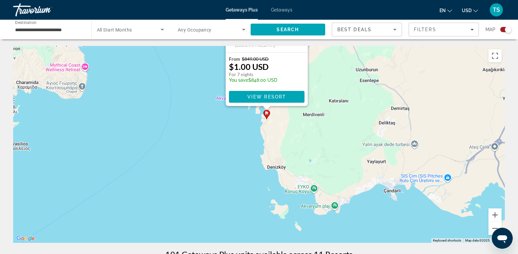
drag, startPoint x: 334, startPoint y: 229, endPoint x: 338, endPoint y: 126, distance: 102.9
click at [338, 126] on div "To activate drag with keyboard, press Alt + Enter. Once in keyboard drag state,…" at bounding box center [258, 144] width 491 height 197
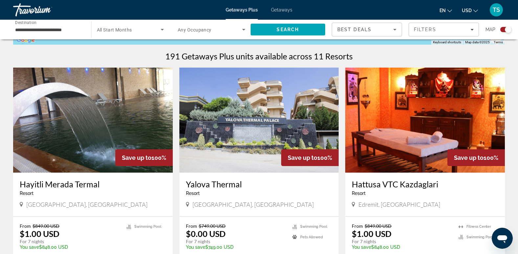
scroll to position [230, 0]
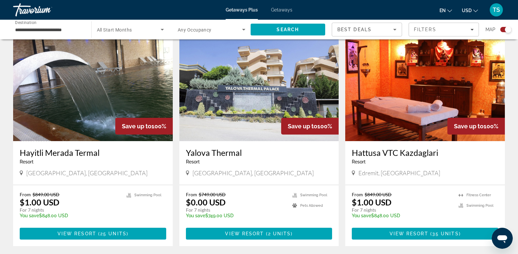
click at [97, 79] on img "Main content" at bounding box center [93, 88] width 160 height 105
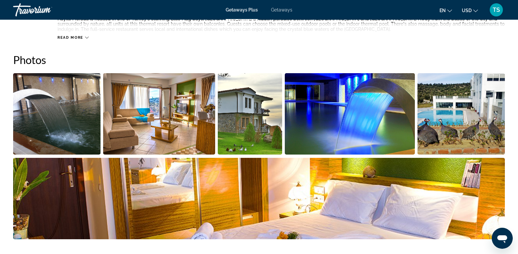
scroll to position [295, 0]
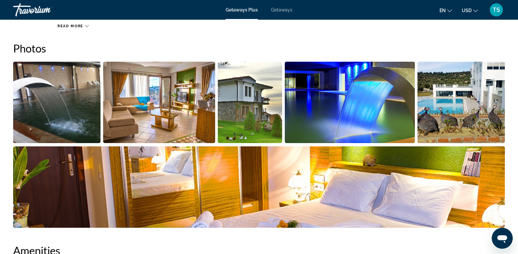
click at [428, 100] on img "Open full-screen image slider" at bounding box center [460, 102] width 87 height 81
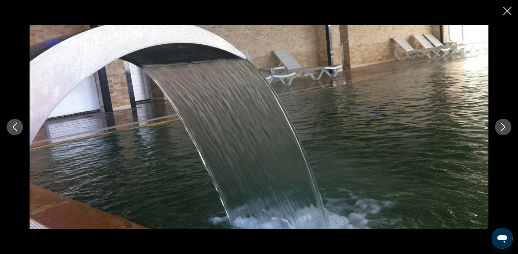
click at [498, 125] on button "Next image" at bounding box center [503, 127] width 16 height 16
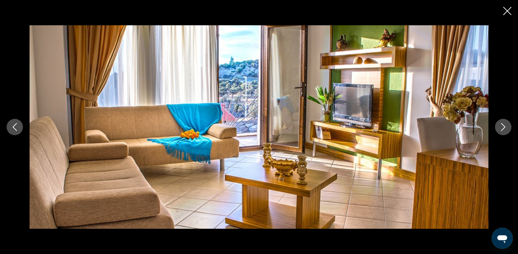
click at [499, 127] on icon "Next image" at bounding box center [503, 127] width 8 height 8
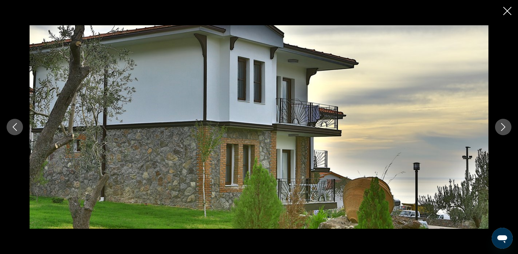
click at [505, 17] on div "prev next" at bounding box center [259, 127] width 518 height 254
click at [505, 12] on icon "Close slideshow" at bounding box center [507, 11] width 8 height 8
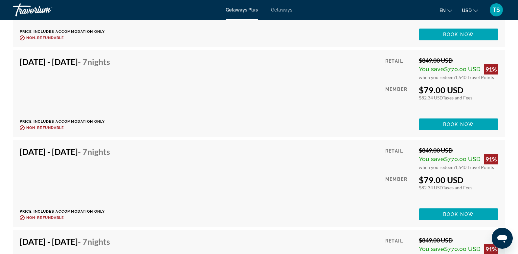
scroll to position [2134, 0]
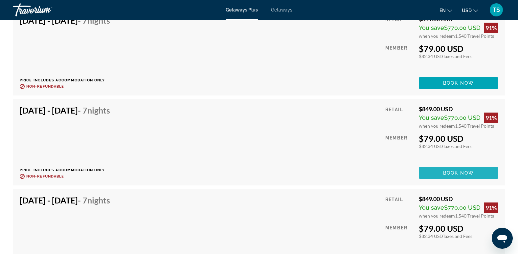
click at [447, 169] on span "Main content" at bounding box center [458, 173] width 79 height 16
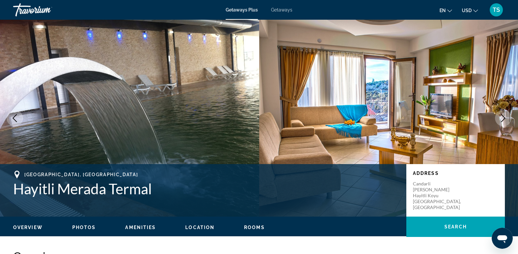
click at [288, 10] on span "Getaways" at bounding box center [281, 9] width 21 height 5
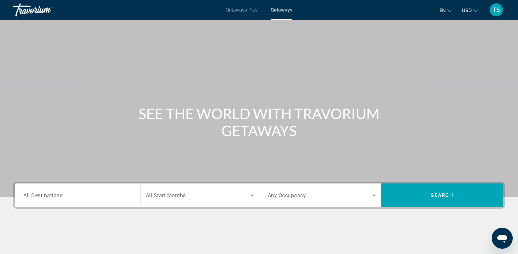
click at [55, 193] on span "All Destinations" at bounding box center [42, 195] width 39 height 6
click at [55, 193] on input "Destination All Destinations" at bounding box center [77, 196] width 108 height 8
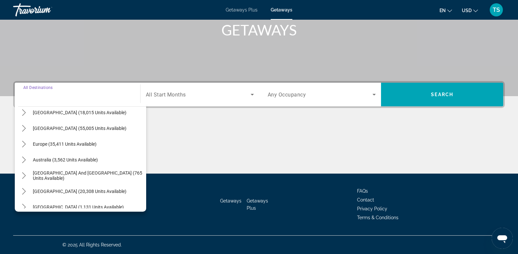
scroll to position [8, 0]
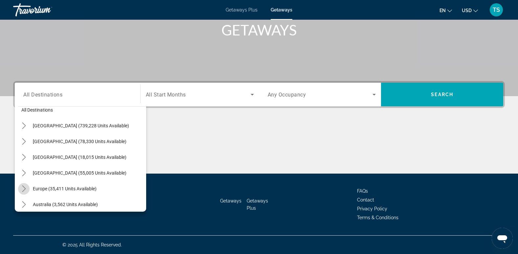
click at [23, 188] on icon "Toggle Europe (35,411 units available) submenu" at bounding box center [24, 188] width 7 height 7
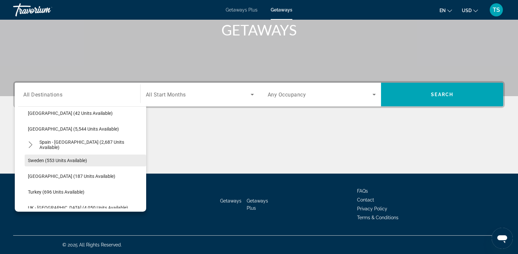
scroll to position [378, 0]
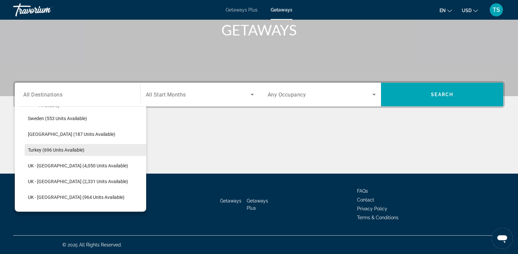
click at [51, 147] on span "Turkey (696 units available)" at bounding box center [56, 149] width 56 height 5
type input "**********"
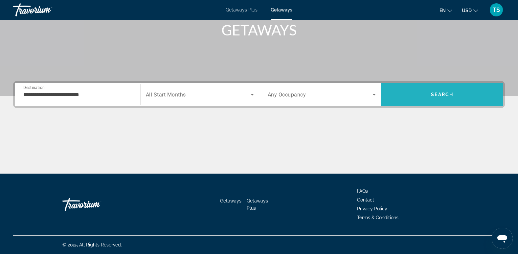
click at [433, 99] on span "Search" at bounding box center [442, 95] width 122 height 16
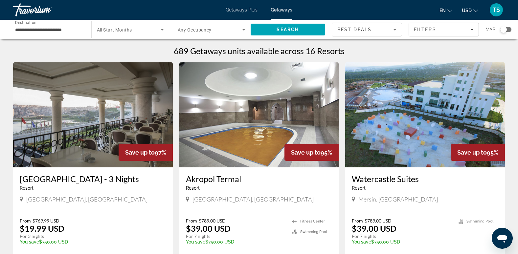
click at [506, 30] on div "Search widget" at bounding box center [503, 29] width 7 height 7
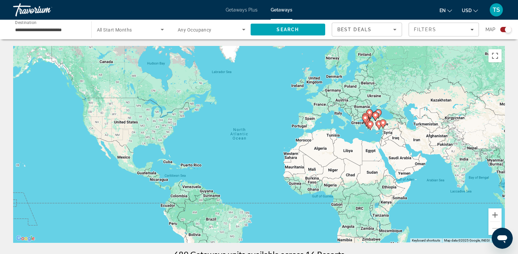
click at [360, 130] on div "To activate drag with keyboard, press Alt + Enter. Once in keyboard drag state,…" at bounding box center [258, 144] width 491 height 197
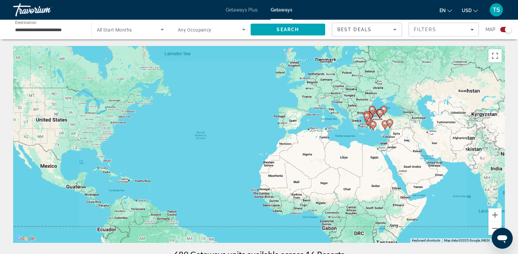
click at [360, 130] on div "To activate drag with keyboard, press Alt + Enter. Once in keyboard drag state,…" at bounding box center [258, 144] width 491 height 197
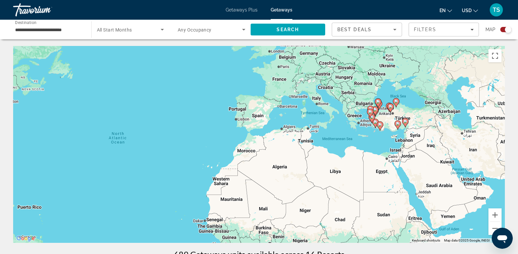
click at [360, 129] on div "To activate drag with keyboard, press Alt + Enter. Once in keyboard drag state,…" at bounding box center [258, 144] width 491 height 197
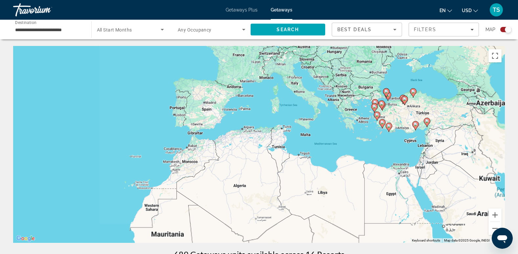
click at [360, 129] on div "To activate drag with keyboard, press Alt + Enter. Once in keyboard drag state,…" at bounding box center [258, 144] width 491 height 197
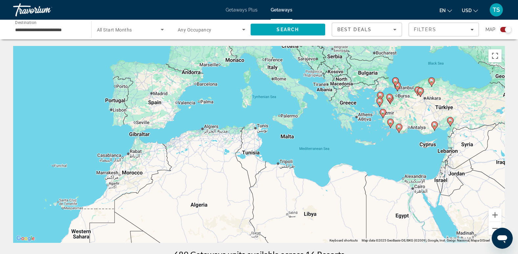
click at [368, 134] on div "To activate drag with keyboard, press Alt + Enter. Once in keyboard drag state,…" at bounding box center [258, 144] width 491 height 197
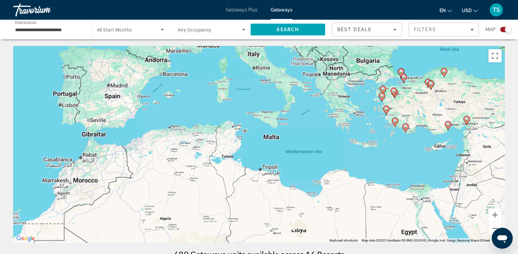
click at [368, 134] on div "To activate drag with keyboard, press Alt + Enter. Once in keyboard drag state,…" at bounding box center [258, 144] width 491 height 197
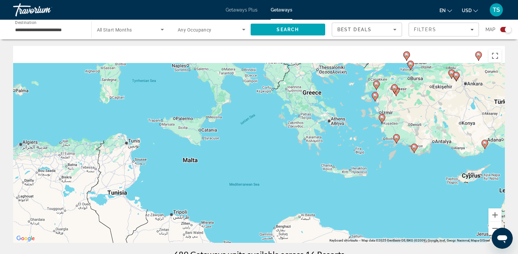
drag, startPoint x: 448, startPoint y: 84, endPoint x: 413, endPoint y: 128, distance: 56.2
click at [413, 128] on div "To activate drag with keyboard, press Alt + Enter. Once in keyboard drag state,…" at bounding box center [258, 144] width 491 height 197
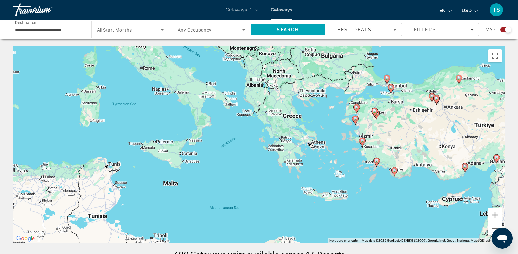
click at [350, 151] on div "To activate drag with keyboard, press Alt + Enter. Once in keyboard drag state,…" at bounding box center [258, 144] width 491 height 197
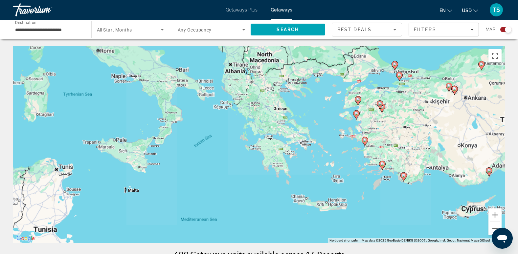
click at [350, 151] on div "To activate drag with keyboard, press Alt + Enter. Once in keyboard drag state,…" at bounding box center [258, 144] width 491 height 197
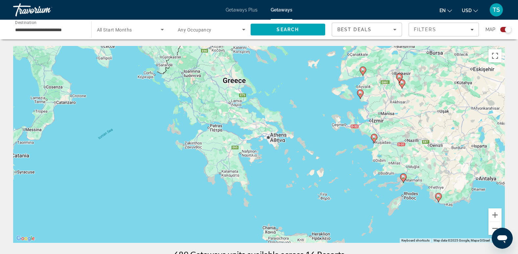
click at [347, 146] on div "To activate drag with keyboard, press Alt + Enter. Once in keyboard drag state,…" at bounding box center [258, 144] width 491 height 197
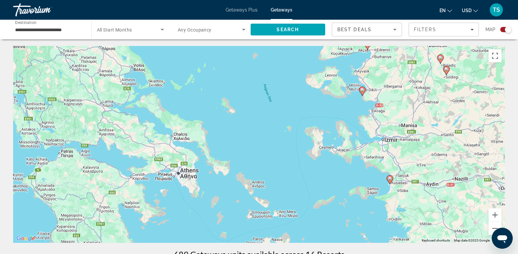
drag, startPoint x: 368, startPoint y: 72, endPoint x: 358, endPoint y: 119, distance: 47.5
click at [358, 119] on div "To activate drag with keyboard, press Alt + Enter. Once in keyboard drag state,…" at bounding box center [258, 144] width 491 height 197
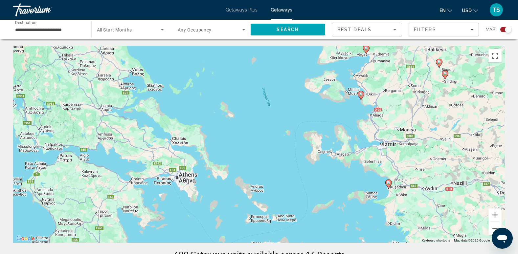
click at [350, 115] on div "To activate drag with keyboard, press Alt + Enter. Once in keyboard drag state,…" at bounding box center [258, 144] width 491 height 197
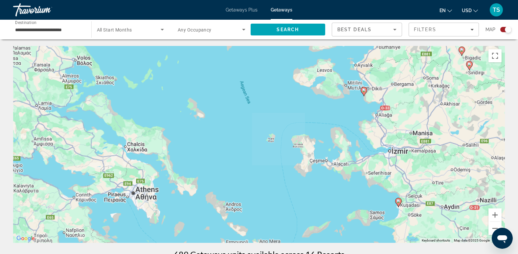
click at [350, 115] on div "To activate drag with keyboard, press Alt + Enter. Once in keyboard drag state,…" at bounding box center [258, 144] width 491 height 197
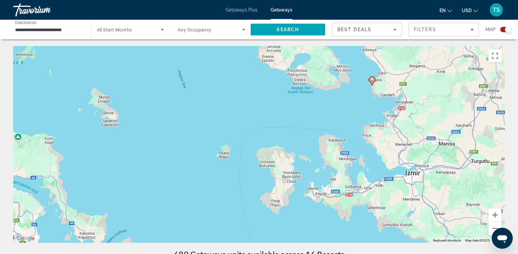
click at [371, 77] on icon "Main content" at bounding box center [372, 81] width 6 height 9
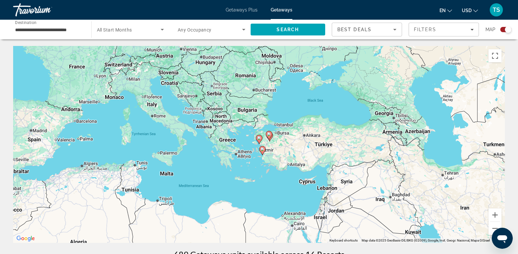
click at [258, 137] on image "Main content" at bounding box center [259, 138] width 4 height 4
type input "**********"
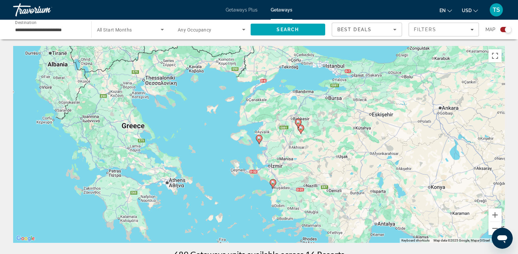
click at [259, 138] on image "Main content" at bounding box center [259, 138] width 4 height 4
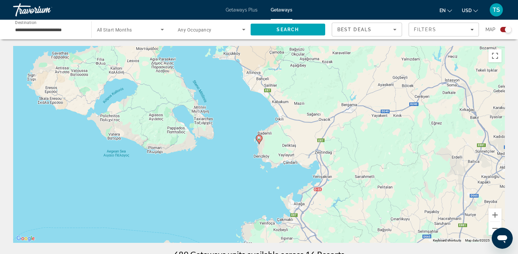
click at [259, 138] on image "Main content" at bounding box center [259, 138] width 4 height 4
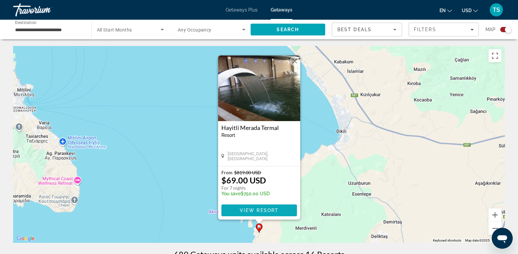
click at [243, 207] on span "Main content" at bounding box center [259, 211] width 76 height 16
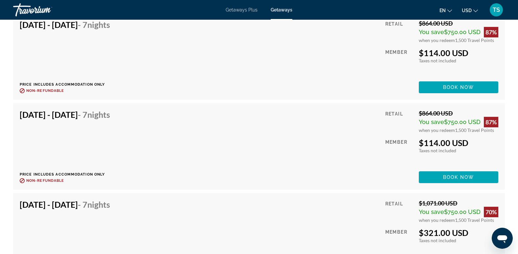
scroll to position [2137, 0]
click at [465, 174] on span "Book now" at bounding box center [458, 176] width 31 height 5
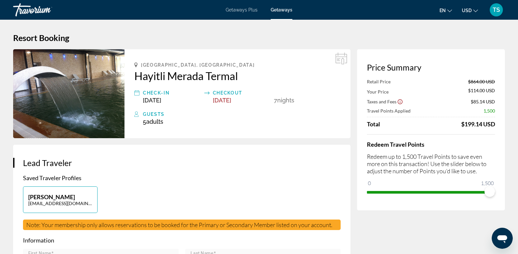
drag, startPoint x: 462, startPoint y: 124, endPoint x: 498, endPoint y: 125, distance: 36.1
click at [498, 125] on div "Price Summary Retail Price $864.00 USD Your Price $114.00 USD Taxes and Fees $8…" at bounding box center [431, 129] width 148 height 161
drag, startPoint x: 498, startPoint y: 125, endPoint x: 462, endPoint y: 89, distance: 51.1
click at [462, 89] on div "Your Price $114.00 USD" at bounding box center [431, 91] width 128 height 7
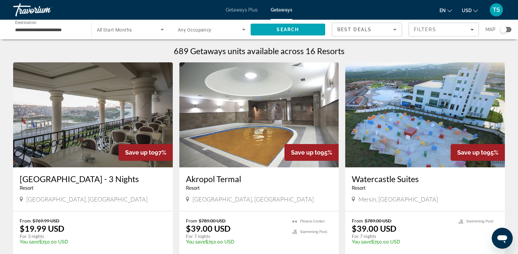
click at [512, 28] on div "**********" at bounding box center [259, 30] width 518 height 20
click at [509, 29] on div "Search widget" at bounding box center [505, 29] width 11 height 5
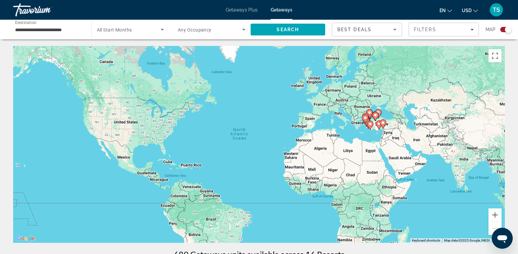
click at [359, 123] on div "To activate drag with keyboard, press Alt + Enter. Once in keyboard drag state,…" at bounding box center [258, 144] width 491 height 197
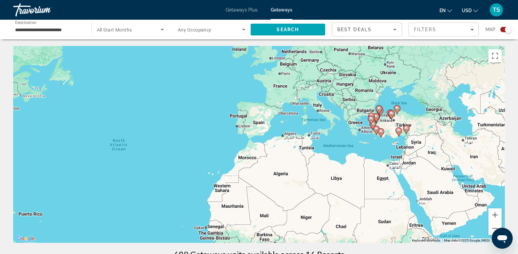
click at [362, 119] on div "To activate drag with keyboard, press Alt + Enter. Once in keyboard drag state,…" at bounding box center [258, 144] width 491 height 197
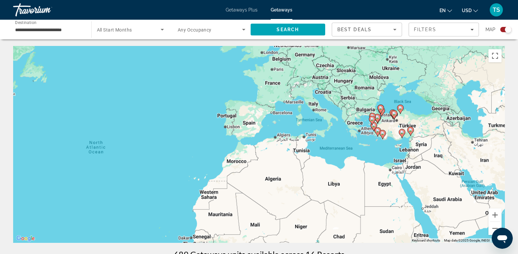
click at [362, 119] on div "To activate drag with keyboard, press Alt + Enter. Once in keyboard drag state,…" at bounding box center [258, 144] width 491 height 197
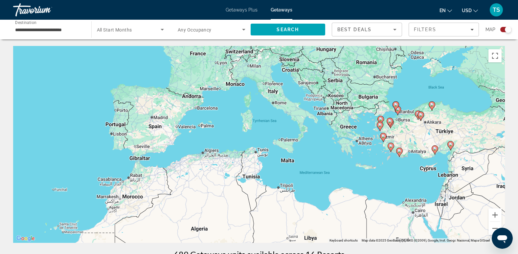
click at [381, 111] on div "To activate drag with keyboard, press Alt + Enter. Once in keyboard drag state,…" at bounding box center [258, 144] width 491 height 197
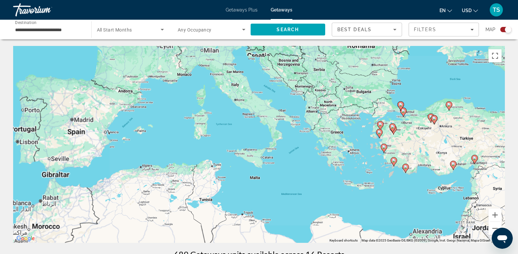
click at [381, 111] on div "To activate drag with keyboard, press Alt + Enter. Once in keyboard drag state,…" at bounding box center [258, 144] width 491 height 197
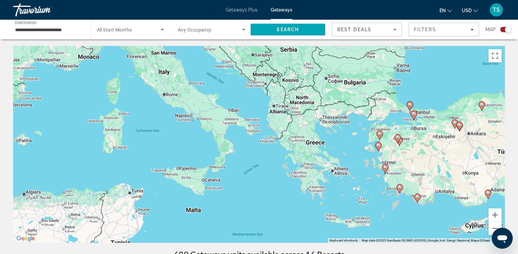
click at [400, 110] on div "To activate drag with keyboard, press Alt + Enter. Once in keyboard drag state,…" at bounding box center [258, 144] width 491 height 197
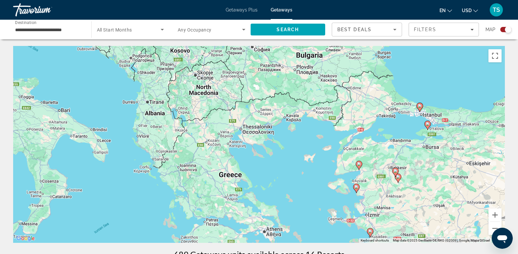
click at [419, 105] on image "Main content" at bounding box center [420, 106] width 4 height 4
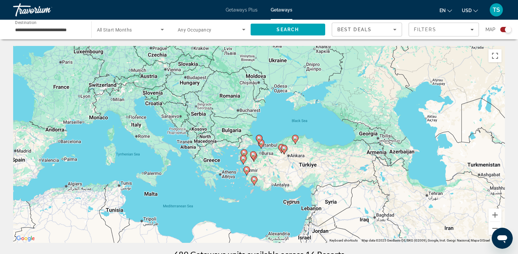
click at [259, 138] on image "Main content" at bounding box center [259, 138] width 4 height 4
type input "**********"
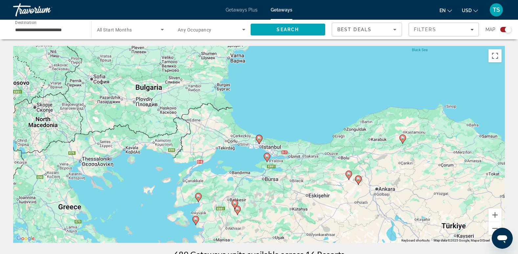
click at [259, 138] on image "Main content" at bounding box center [259, 138] width 4 height 4
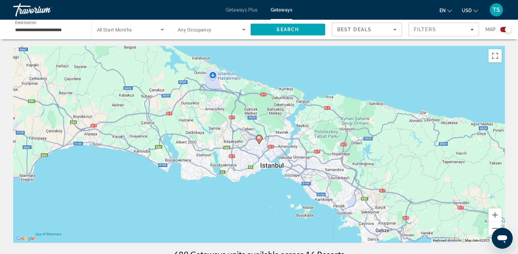
click at [259, 138] on image "Main content" at bounding box center [259, 138] width 4 height 4
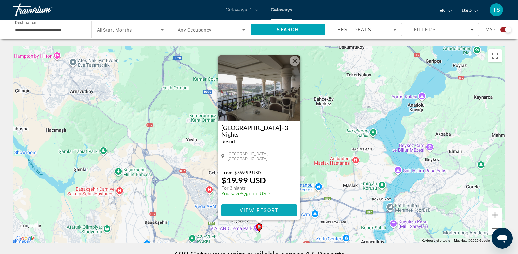
click at [269, 207] on span "Main content" at bounding box center [259, 211] width 76 height 16
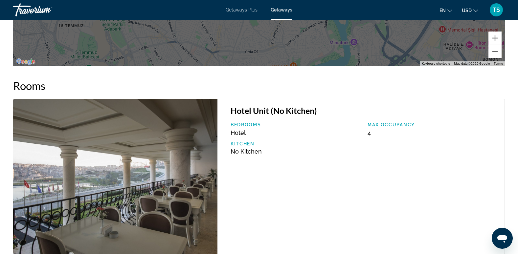
scroll to position [952, 0]
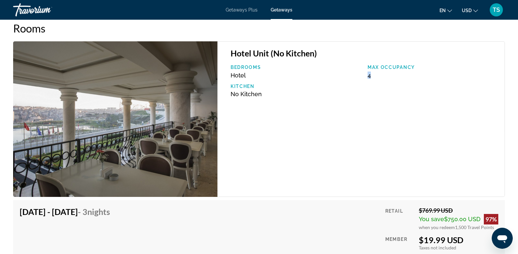
drag, startPoint x: 368, startPoint y: 76, endPoint x: 386, endPoint y: 77, distance: 18.1
click at [386, 77] on div "Max Occupancy 4" at bounding box center [432, 72] width 137 height 14
drag, startPoint x: 386, startPoint y: 77, endPoint x: 382, endPoint y: 138, distance: 60.9
click at [382, 138] on div "Hotel Unit (No Kitchen) Bedrooms Hotel Max Occupancy 4 Kitchen No Kitchen" at bounding box center [360, 119] width 287 height 156
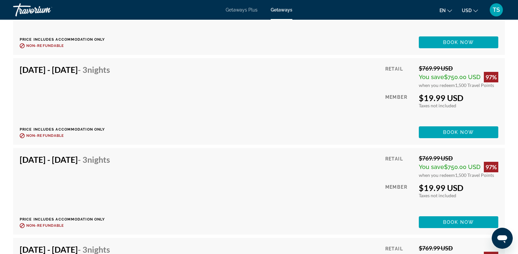
scroll to position [1510, 0]
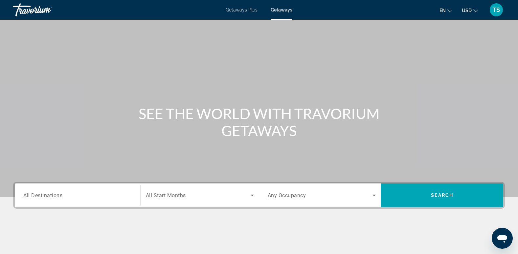
click at [76, 186] on div "Search widget" at bounding box center [77, 195] width 108 height 19
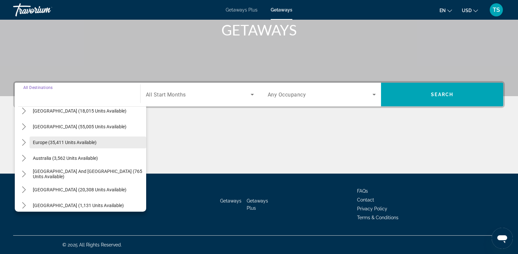
scroll to position [66, 0]
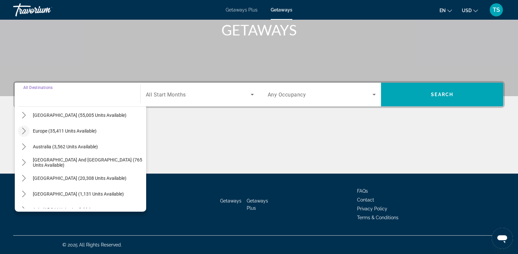
click at [23, 131] on icon "Toggle Europe (35,411 units available) submenu" at bounding box center [24, 131] width 7 height 7
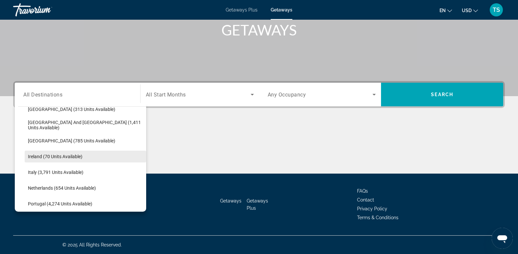
scroll to position [246, 0]
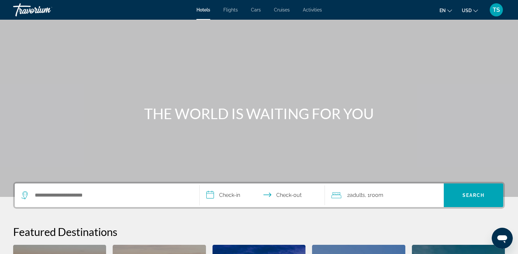
click at [259, 10] on span "Cars" at bounding box center [256, 9] width 10 height 5
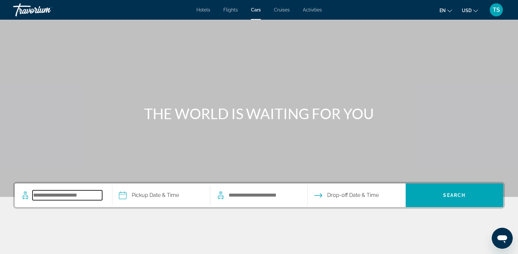
click at [62, 191] on input "Search pickup location" at bounding box center [68, 195] width 70 height 10
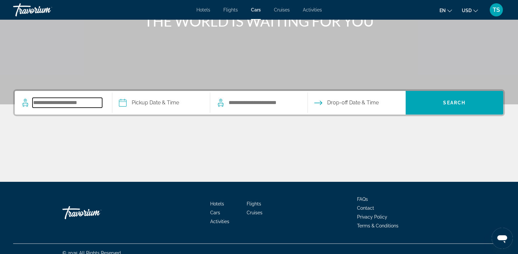
scroll to position [101, 0]
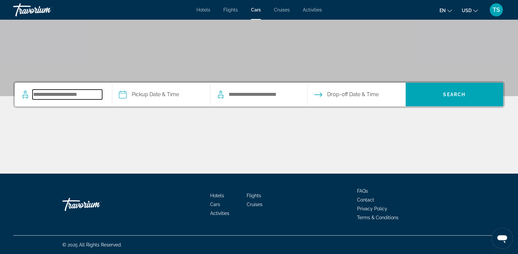
click at [47, 92] on input "Search pickup location" at bounding box center [68, 95] width 70 height 10
click at [47, 94] on input "Search pickup location" at bounding box center [68, 95] width 70 height 10
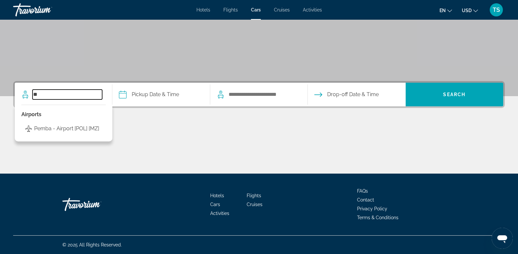
type input "*"
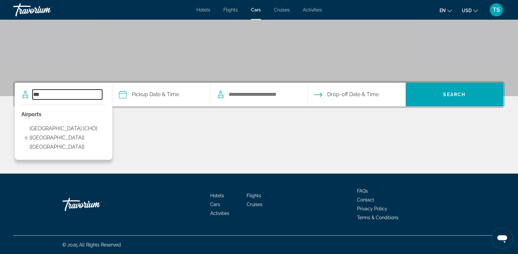
click at [68, 98] on input "***" at bounding box center [68, 95] width 70 height 10
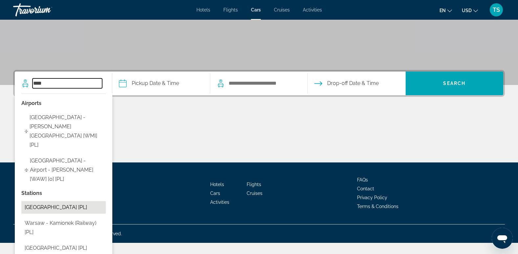
scroll to position [112, 0]
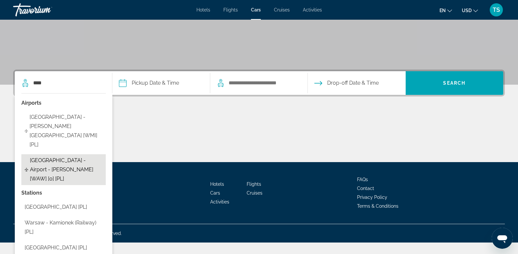
click at [66, 156] on span "[GEOGRAPHIC_DATA] - Airport - [PERSON_NAME] [WAW] [0] [PL]" at bounding box center [66, 170] width 73 height 28
type input "**********"
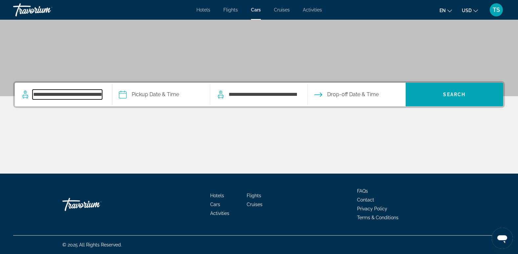
scroll to position [101, 0]
click at [147, 90] on input "Pickup date" at bounding box center [161, 96] width 100 height 26
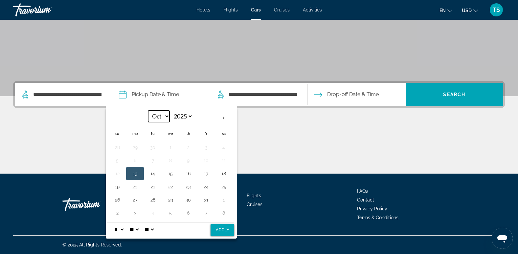
click at [162, 115] on select "*** *** *** *** *** *** *** *** *** *** *** ***" at bounding box center [158, 116] width 21 height 11
click at [190, 116] on select "**** **** **** **** **** ****" at bounding box center [181, 116] width 21 height 11
select select "****"
click at [171, 111] on select "**** **** **** **** **** ****" at bounding box center [181, 116] width 21 height 11
click at [161, 115] on select "*** *** *** *** *** *** *** *** *** *** *** ***" at bounding box center [158, 116] width 21 height 11
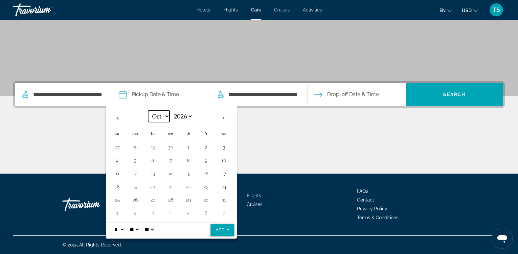
select select "*"
click at [148, 111] on select "*** *** *** *** *** *** *** *** *** *** *** ***" at bounding box center [158, 116] width 21 height 11
click at [207, 170] on button "13" at bounding box center [206, 173] width 11 height 9
click at [204, 186] on button "20" at bounding box center [206, 186] width 11 height 9
click at [221, 231] on button "Apply" at bounding box center [222, 230] width 24 height 12
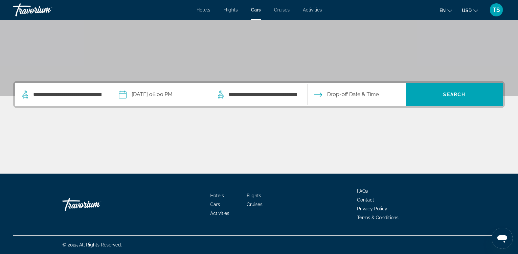
click at [163, 98] on input "**********" at bounding box center [161, 96] width 100 height 26
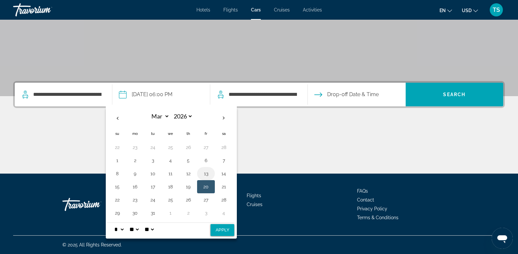
click at [206, 170] on button "13" at bounding box center [206, 173] width 11 height 9
click at [220, 230] on button "Apply" at bounding box center [222, 230] width 24 height 12
type input "**********"
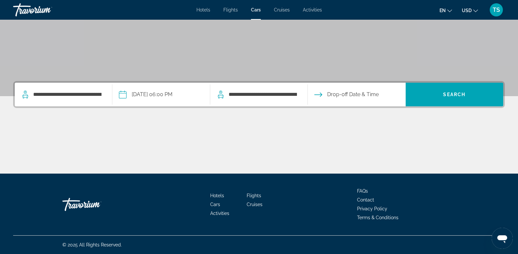
click at [353, 96] on input "Drop-off date" at bounding box center [356, 96] width 100 height 26
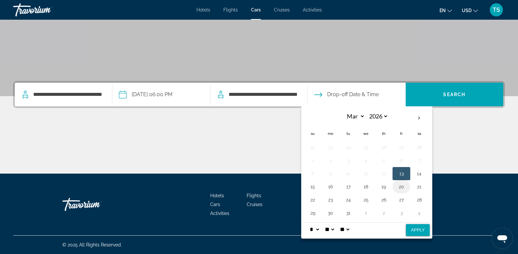
click at [405, 185] on button "20" at bounding box center [401, 186] width 11 height 9
click at [413, 229] on button "Apply" at bounding box center [418, 230] width 24 height 12
type input "**********"
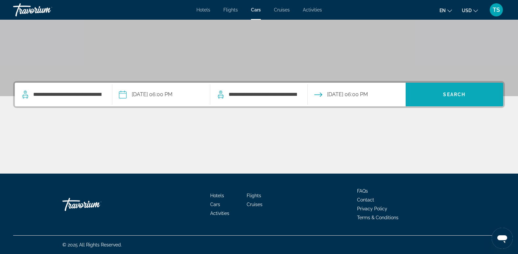
click at [450, 97] on button "Search" at bounding box center [454, 95] width 98 height 24
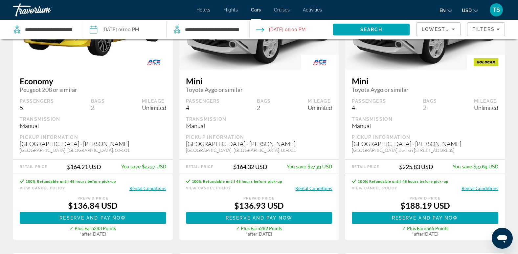
scroll to position [98, 0]
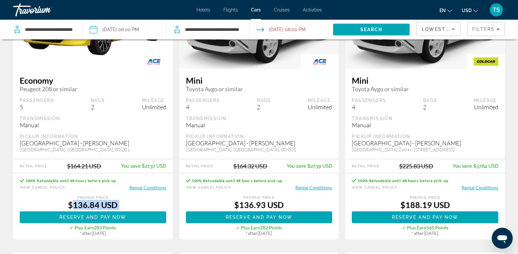
drag, startPoint x: 68, startPoint y: 202, endPoint x: 133, endPoint y: 210, distance: 65.5
click at [133, 210] on div "100% Refundable until 48 hours before pick-up View Cancel Policy Rental Conditi…" at bounding box center [93, 206] width 160 height 66
click at [76, 206] on div "$136.84 USD" at bounding box center [93, 205] width 146 height 10
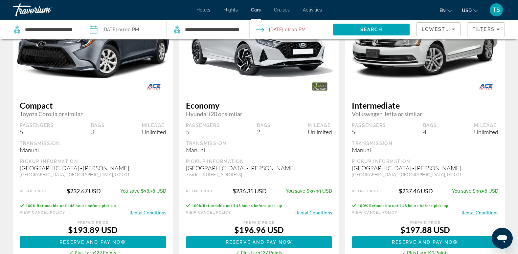
scroll to position [394, 0]
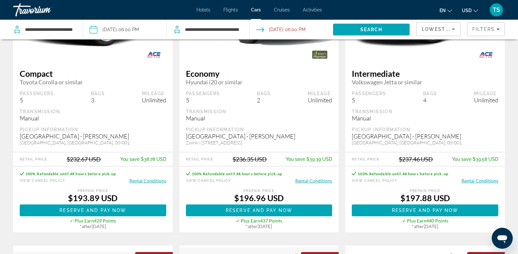
drag, startPoint x: 405, startPoint y: 223, endPoint x: 452, endPoint y: 223, distance: 46.6
click at [452, 223] on div "✓ Plus Earn 440 Points" at bounding box center [425, 221] width 146 height 6
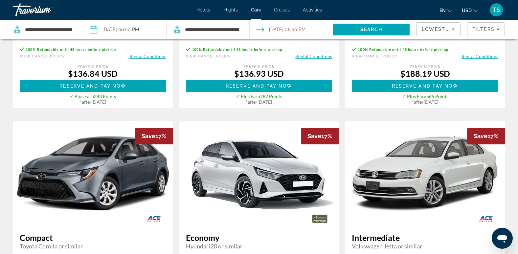
scroll to position [0, 0]
